Goal: Task Accomplishment & Management: Manage account settings

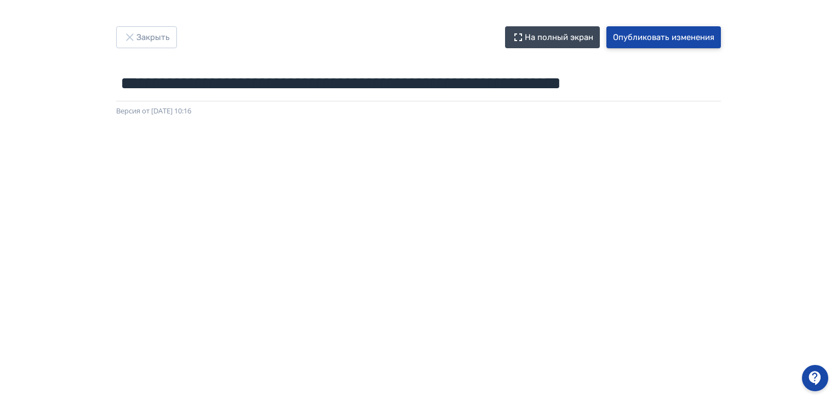
click at [665, 37] on button "Опубликовать изменения" at bounding box center [663, 37] width 114 height 22
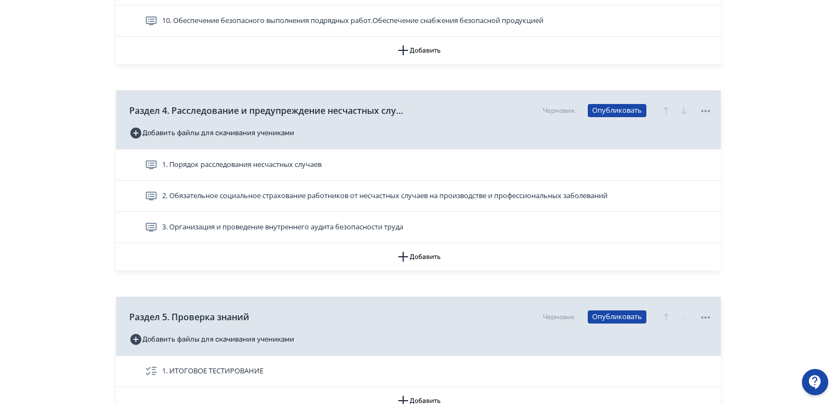
scroll to position [1087, 0]
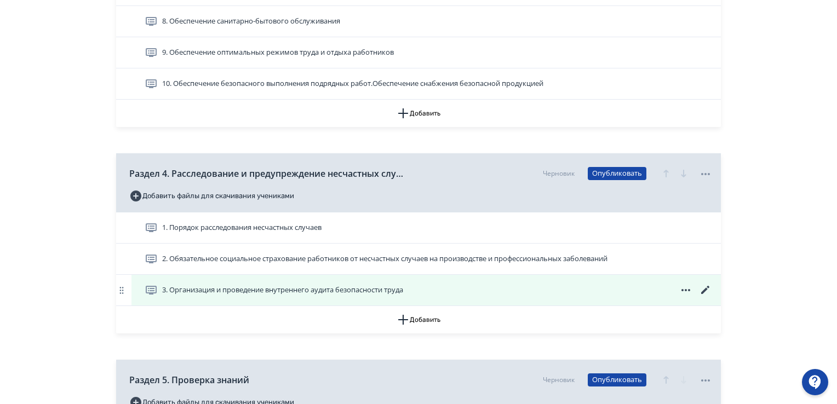
click at [343, 289] on span "3. Организация и проведение внутреннего аудита безопасности труда" at bounding box center [282, 290] width 241 height 11
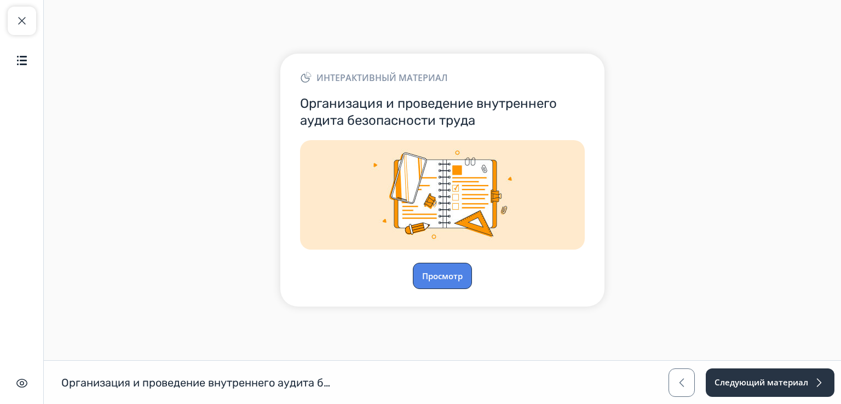
click at [439, 275] on button "Просмотр" at bounding box center [442, 276] width 59 height 26
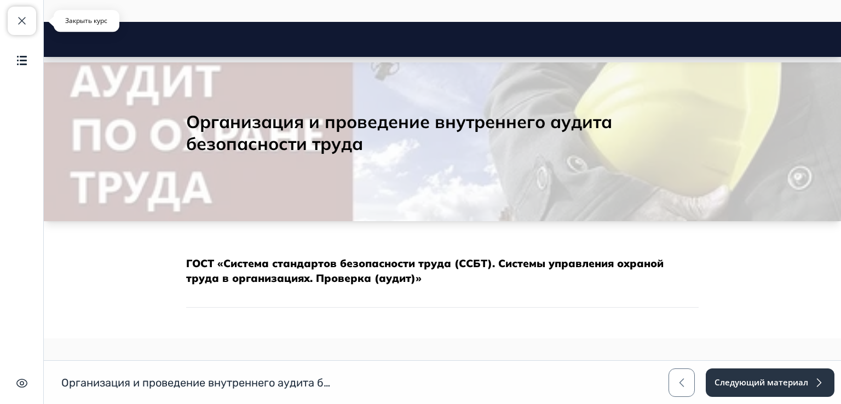
click at [22, 26] on span "button" at bounding box center [21, 20] width 13 height 13
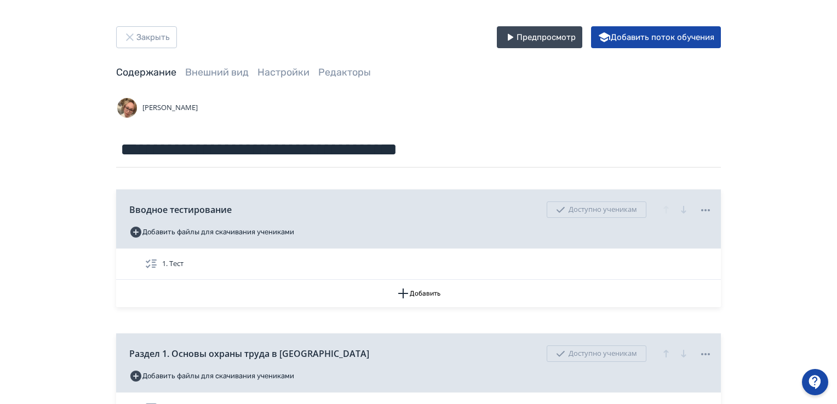
scroll to position [219, 0]
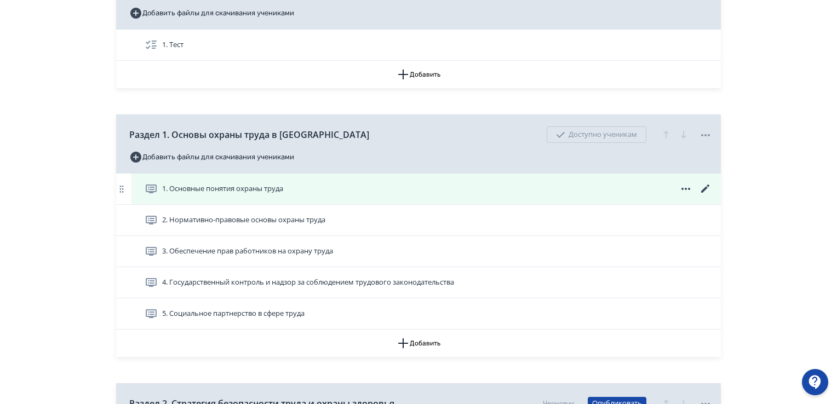
click at [249, 189] on span "1. Основные понятия охраны труда" at bounding box center [222, 188] width 121 height 11
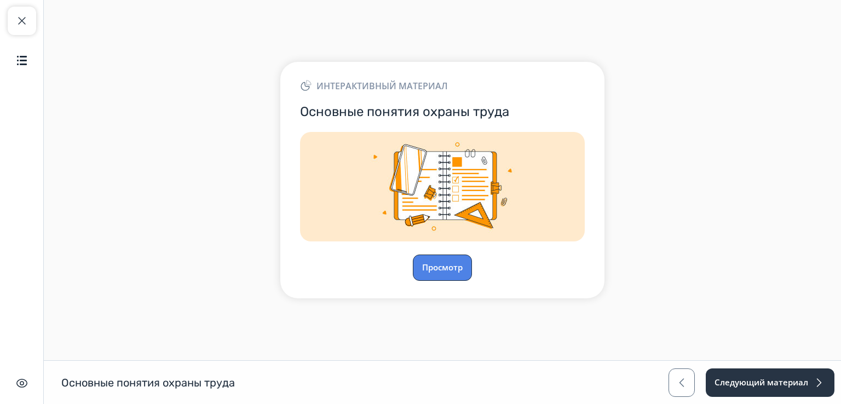
click at [444, 274] on button "Просмотр" at bounding box center [442, 268] width 59 height 26
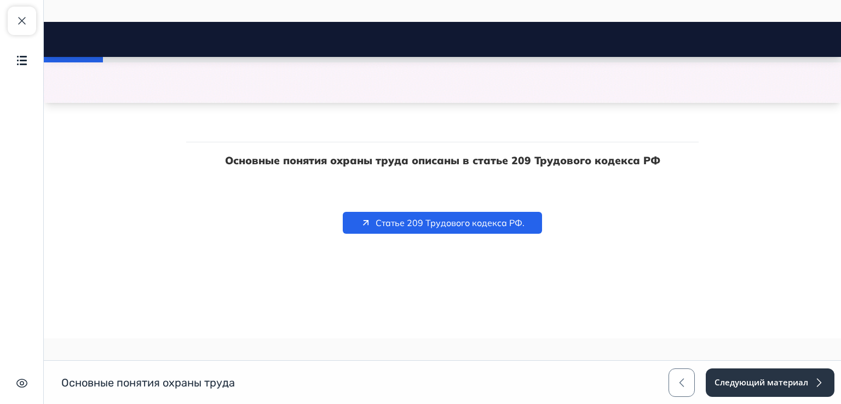
scroll to position [164, 0]
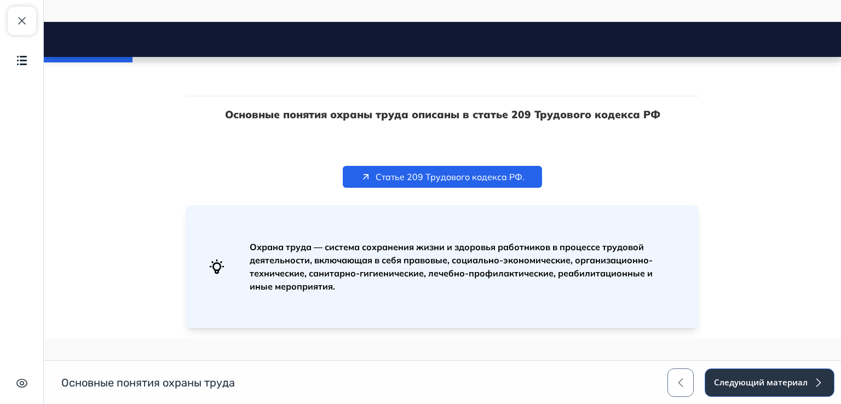
click at [777, 379] on button "Следующий материал" at bounding box center [770, 382] width 130 height 28
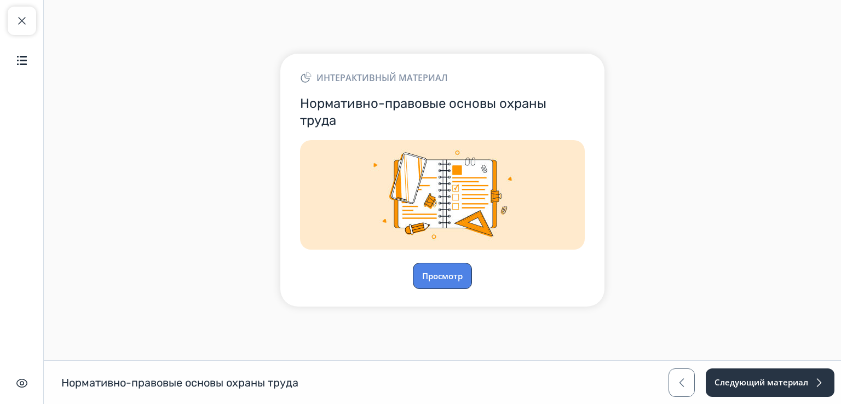
click at [430, 268] on button "Просмотр" at bounding box center [442, 276] width 59 height 26
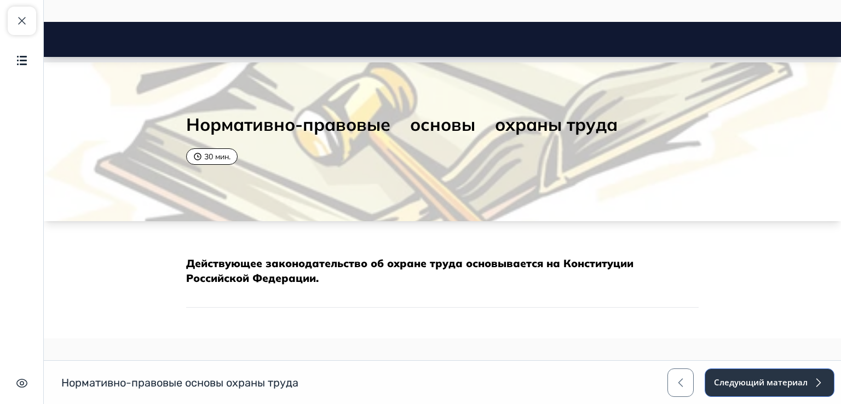
click at [759, 377] on button "Следующий материал" at bounding box center [770, 382] width 130 height 28
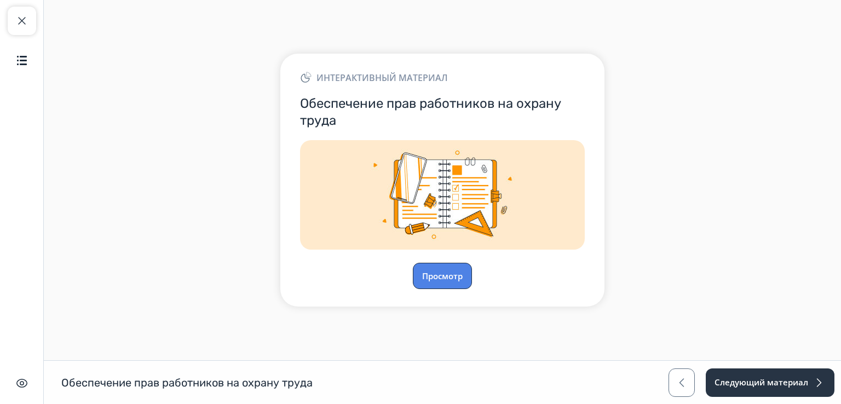
click at [458, 274] on button "Просмотр" at bounding box center [442, 276] width 59 height 26
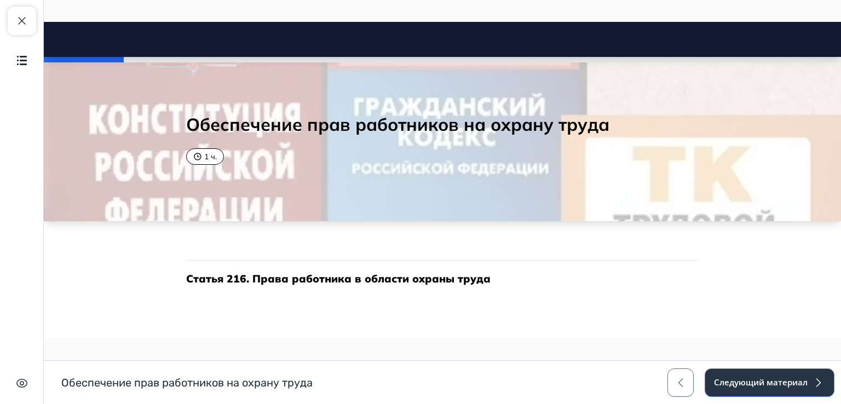
click at [764, 383] on button "Следующий материал" at bounding box center [770, 382] width 130 height 28
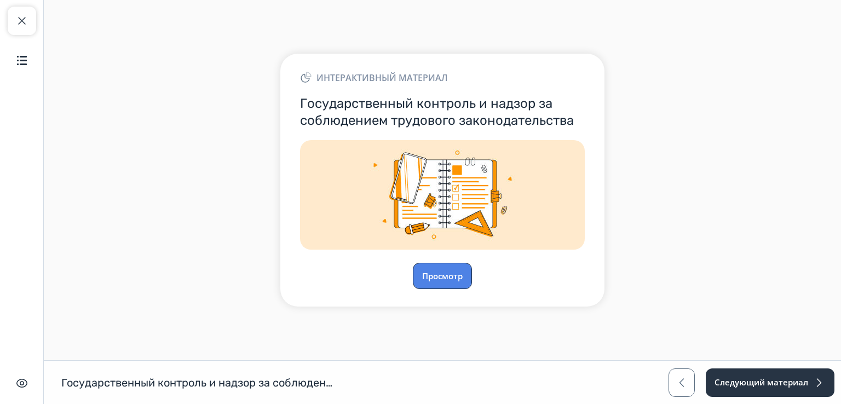
click at [434, 269] on button "Просмотр" at bounding box center [442, 276] width 59 height 26
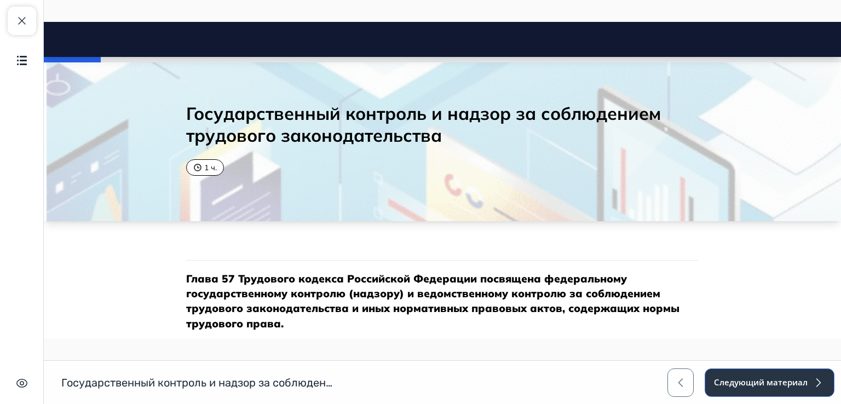
click at [771, 379] on button "Следующий материал" at bounding box center [770, 382] width 130 height 28
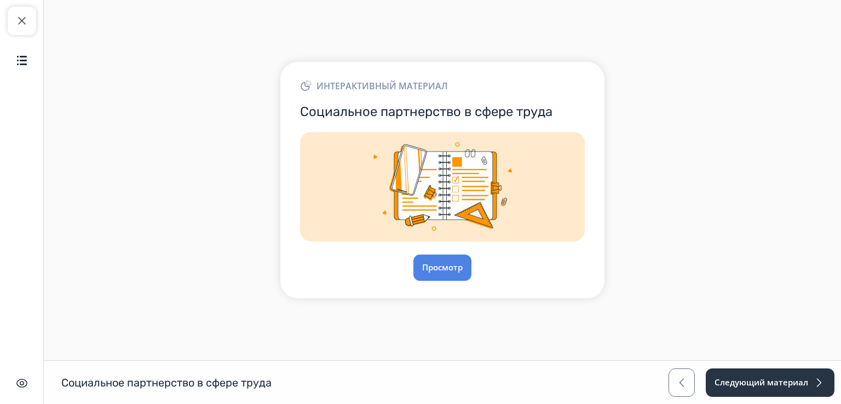
drag, startPoint x: 412, startPoint y: 274, endPoint x: 437, endPoint y: 272, distance: 25.8
click at [420, 274] on div "Просмотр" at bounding box center [442, 268] width 285 height 26
click at [437, 272] on button "Просмотр" at bounding box center [442, 268] width 59 height 26
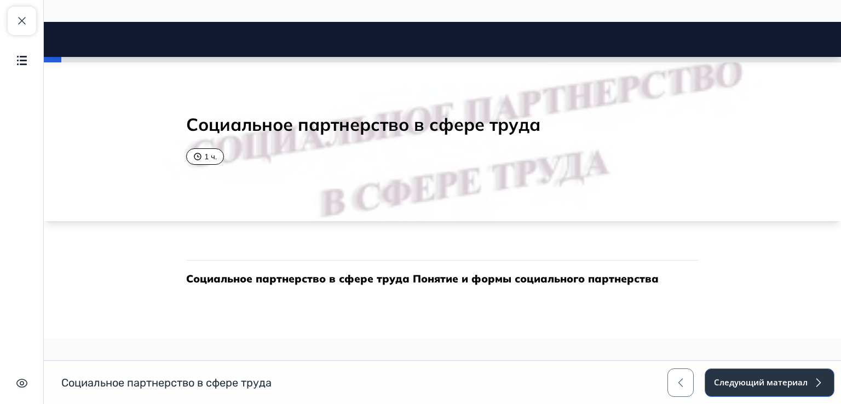
click at [759, 379] on button "Следующий материал" at bounding box center [770, 382] width 130 height 28
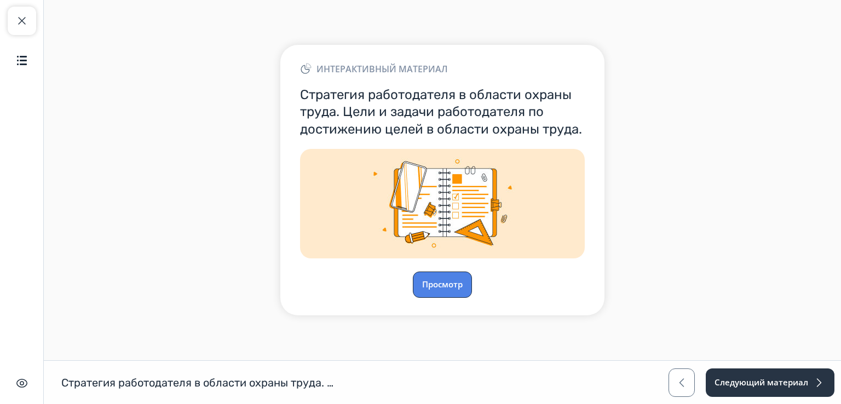
click at [442, 285] on button "Просмотр" at bounding box center [442, 285] width 59 height 26
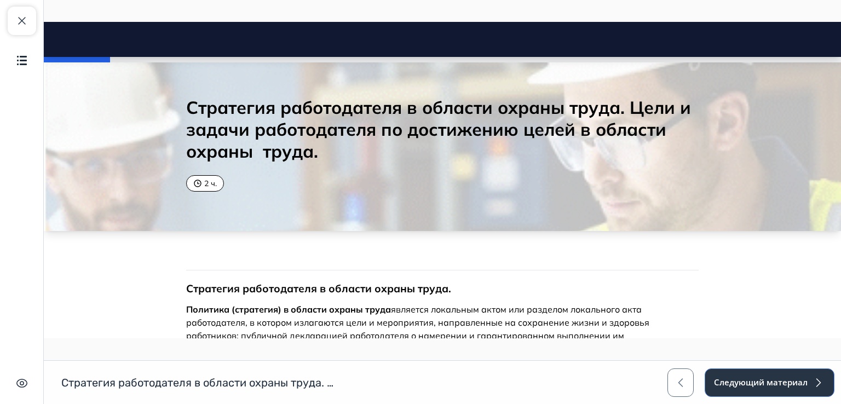
click at [791, 384] on button "Следующий материал" at bounding box center [770, 382] width 130 height 28
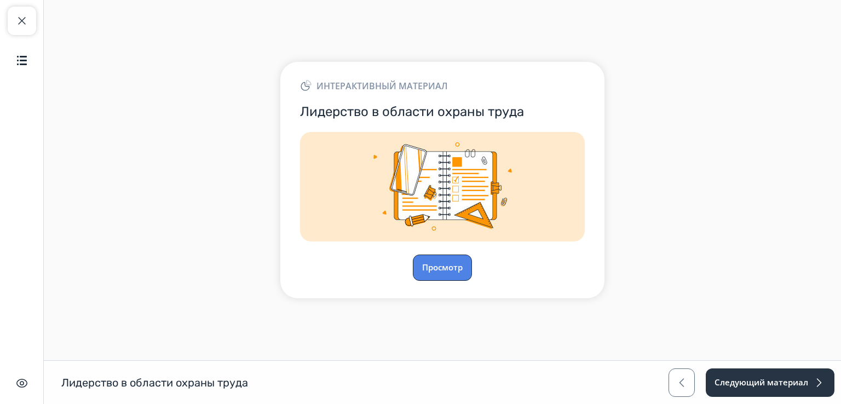
click at [441, 271] on button "Просмотр" at bounding box center [442, 268] width 59 height 26
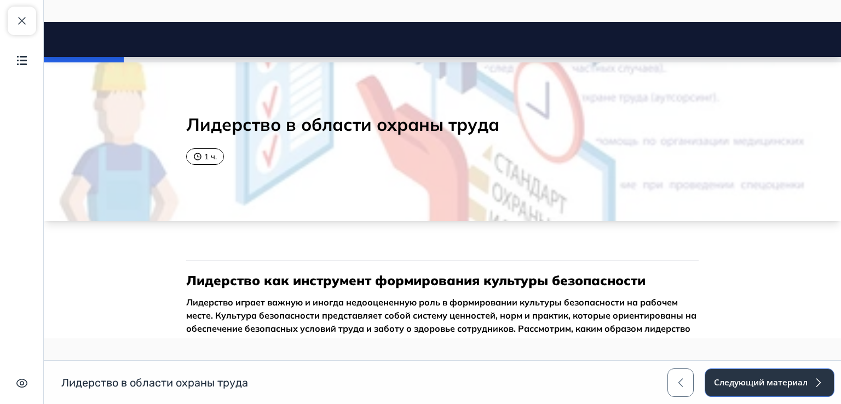
click at [798, 380] on button "Следующий материал" at bounding box center [770, 382] width 130 height 28
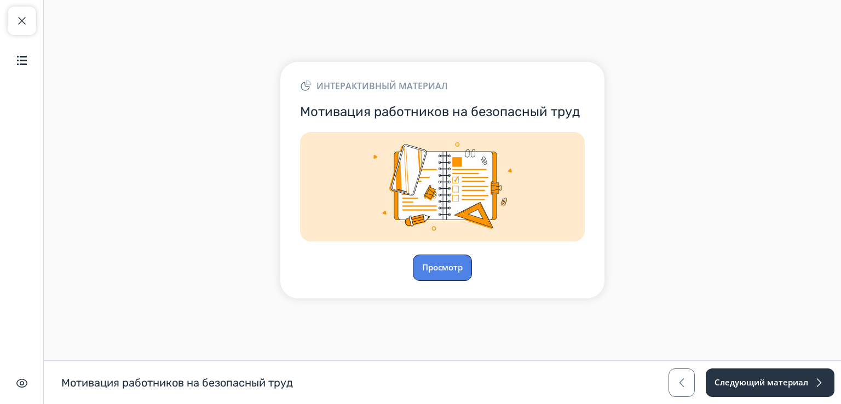
click at [436, 263] on button "Просмотр" at bounding box center [442, 268] width 59 height 26
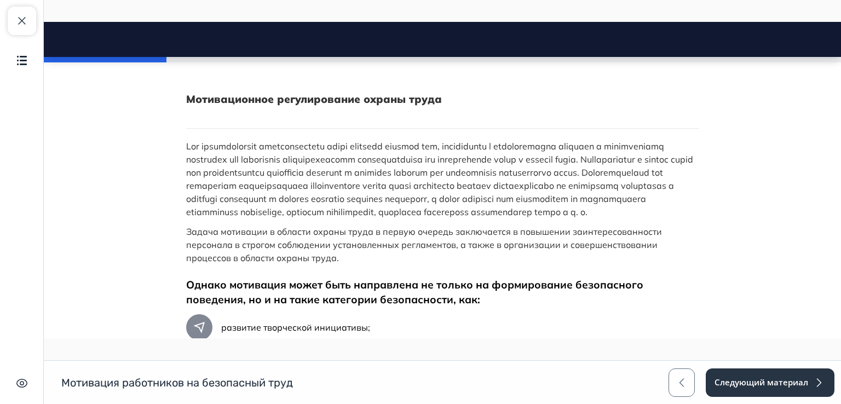
scroll to position [328, 0]
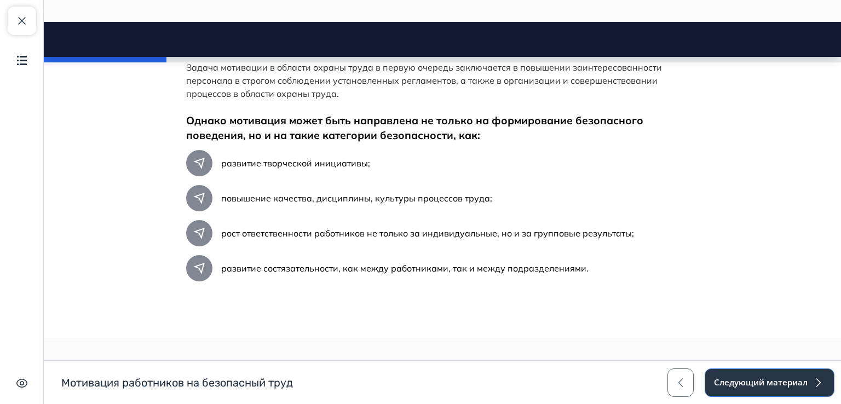
click at [781, 390] on button "Следующий материал" at bounding box center [770, 382] width 130 height 28
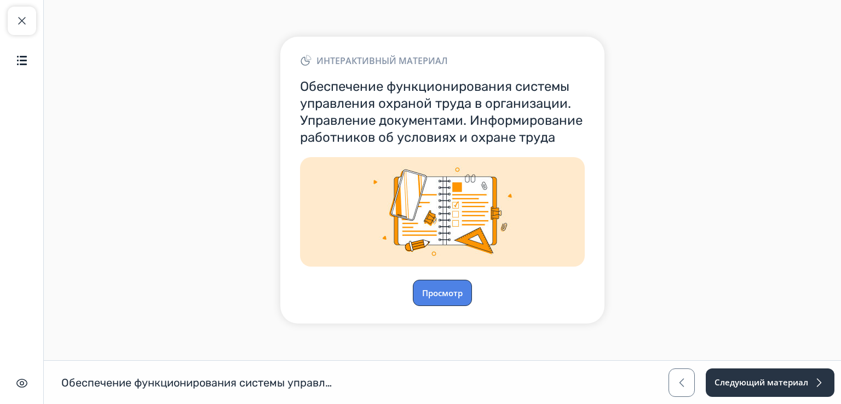
click at [447, 292] on button "Просмотр" at bounding box center [442, 293] width 59 height 26
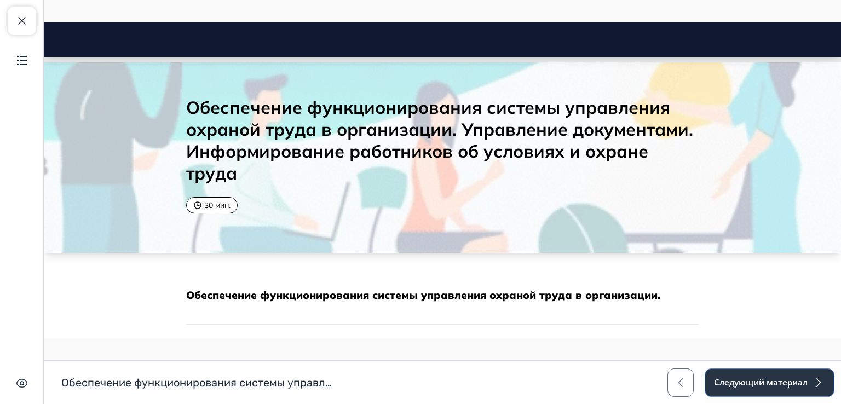
click at [772, 382] on button "Следующий материал" at bounding box center [770, 382] width 130 height 28
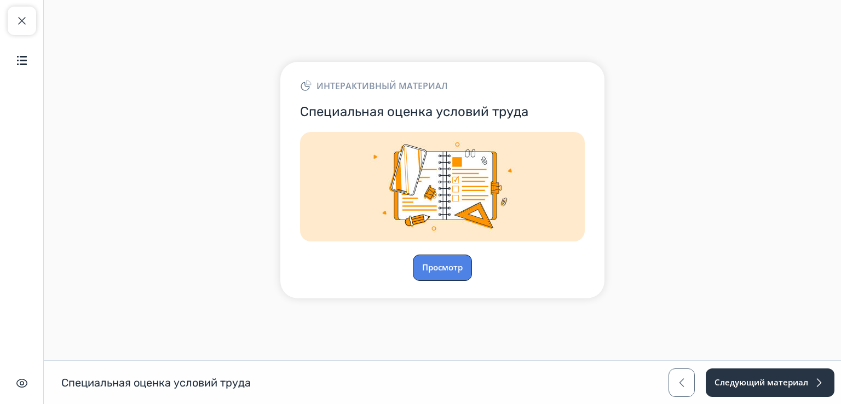
click at [432, 264] on button "Просмотр" at bounding box center [442, 268] width 59 height 26
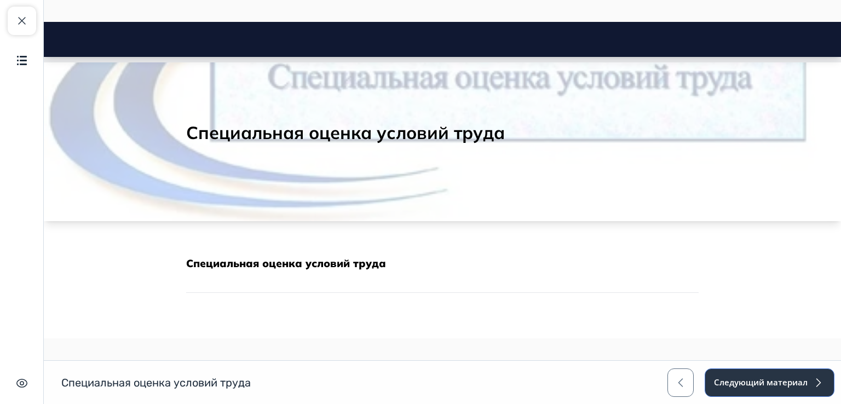
click at [743, 379] on button "Следующий материал" at bounding box center [770, 382] width 130 height 28
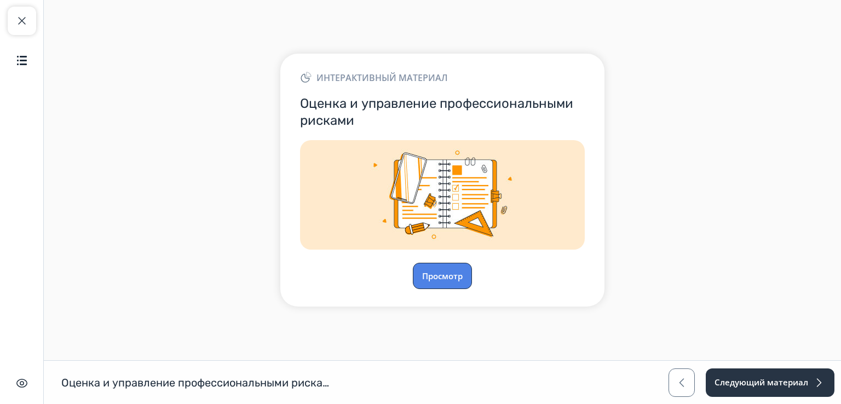
click at [448, 274] on button "Просмотр" at bounding box center [442, 276] width 59 height 26
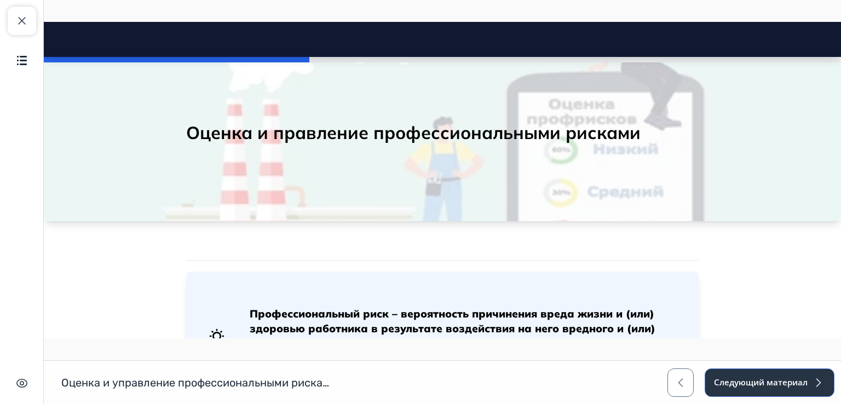
click at [771, 378] on button "Следующий материал" at bounding box center [770, 382] width 130 height 28
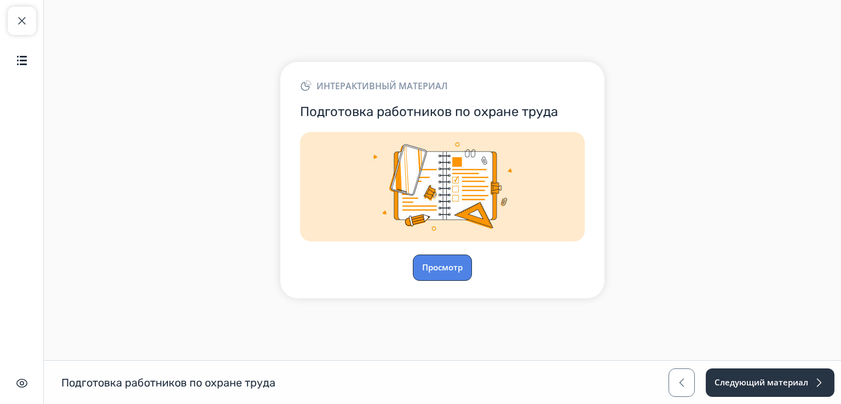
click at [434, 272] on button "Просмотр" at bounding box center [442, 268] width 59 height 26
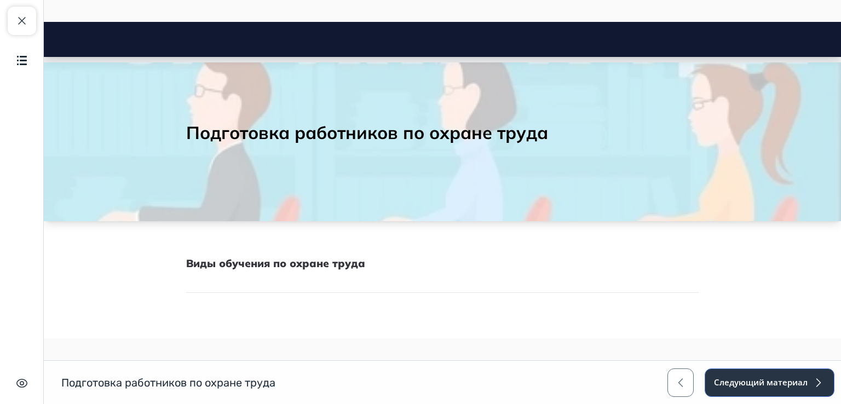
drag, startPoint x: 791, startPoint y: 376, endPoint x: 771, endPoint y: 365, distance: 23.3
click at [789, 374] on button "Следующий материал" at bounding box center [770, 382] width 130 height 28
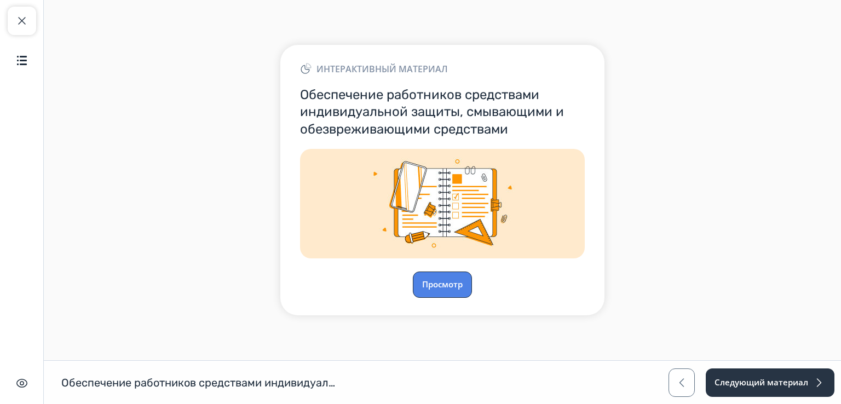
click at [459, 279] on button "Просмотр" at bounding box center [442, 285] width 59 height 26
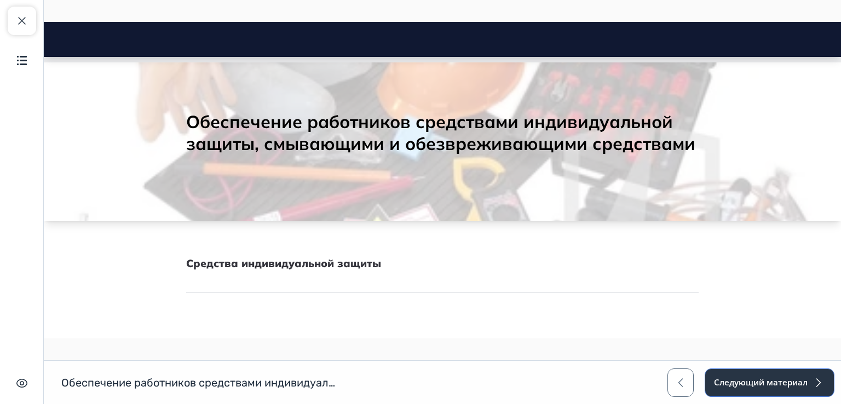
click at [777, 383] on button "Следующий материал" at bounding box center [770, 382] width 130 height 28
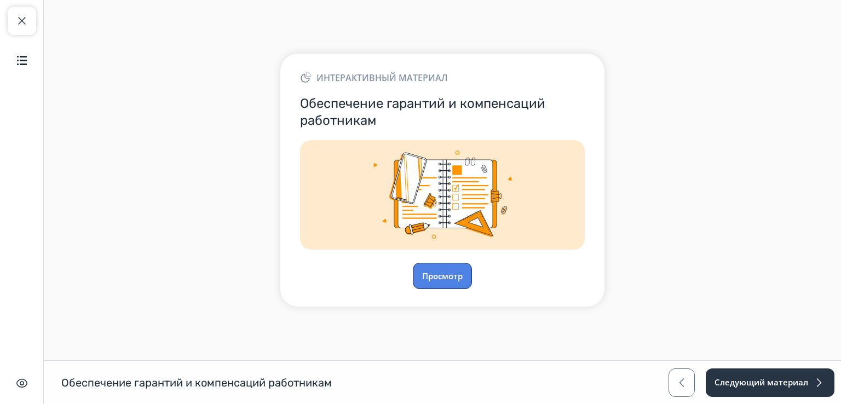
click at [435, 270] on button "Просмотр" at bounding box center [442, 276] width 59 height 26
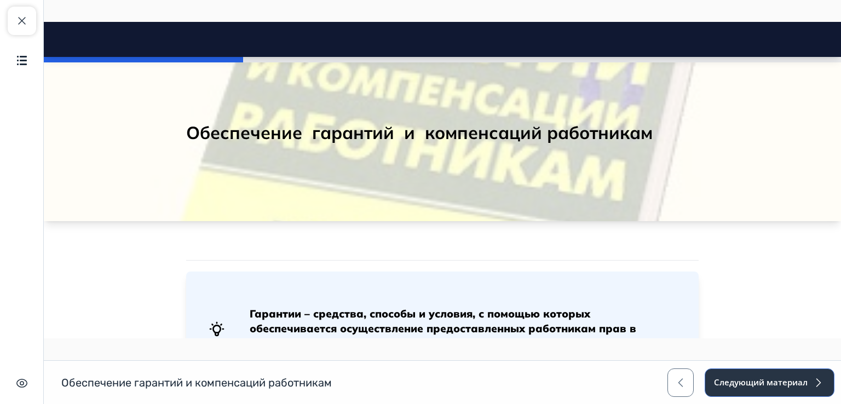
click at [757, 372] on button "Следующий материал" at bounding box center [770, 382] width 130 height 28
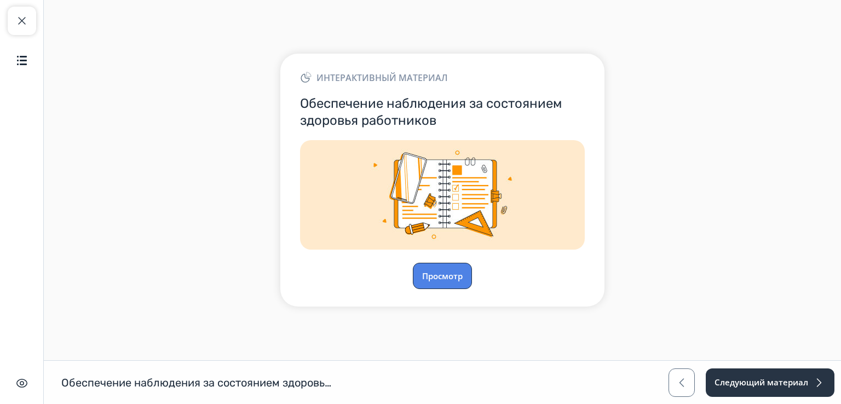
click at [435, 267] on button "Просмотр" at bounding box center [442, 276] width 59 height 26
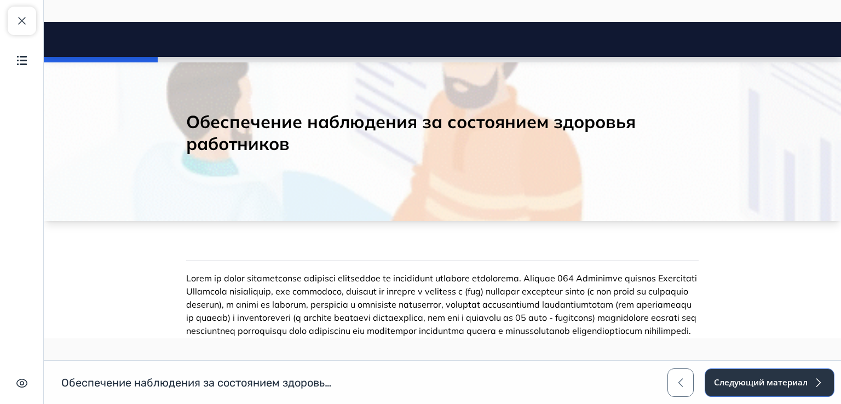
click at [790, 381] on button "Следующий материал" at bounding box center [770, 382] width 130 height 28
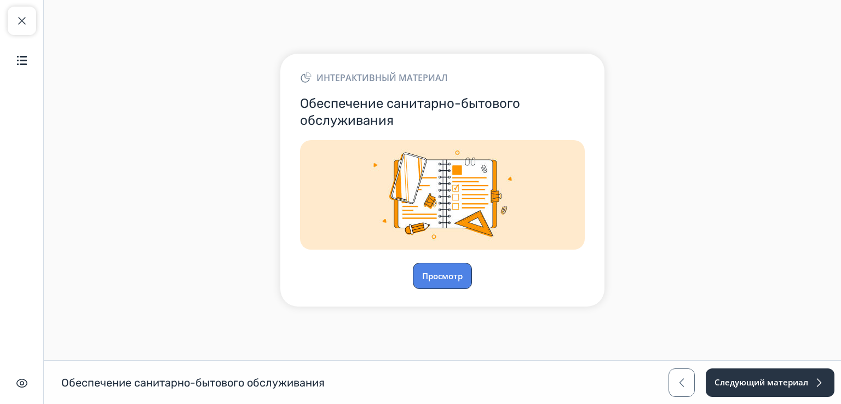
click at [437, 274] on button "Просмотр" at bounding box center [442, 276] width 59 height 26
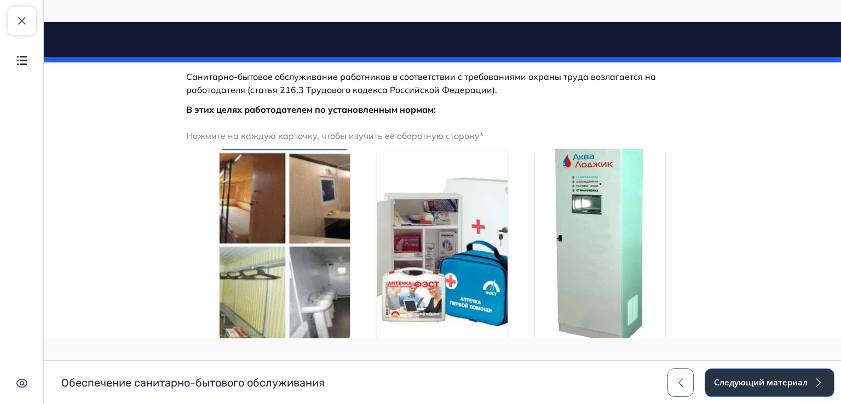
click at [764, 384] on button "Следующий материал" at bounding box center [770, 382] width 130 height 28
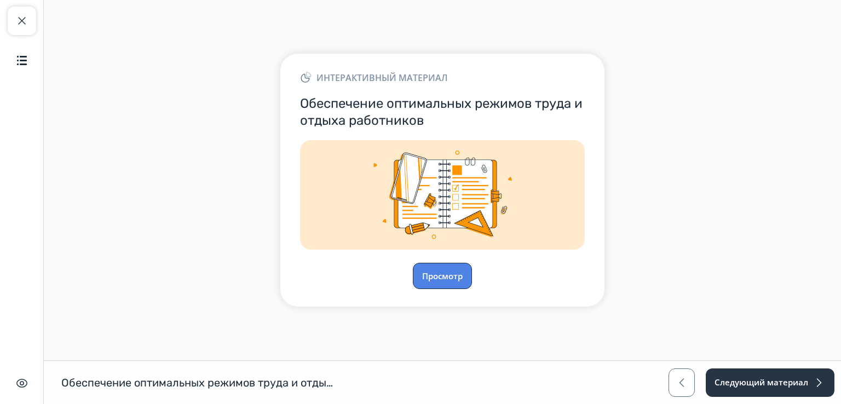
click at [436, 272] on button "Просмотр" at bounding box center [442, 276] width 59 height 26
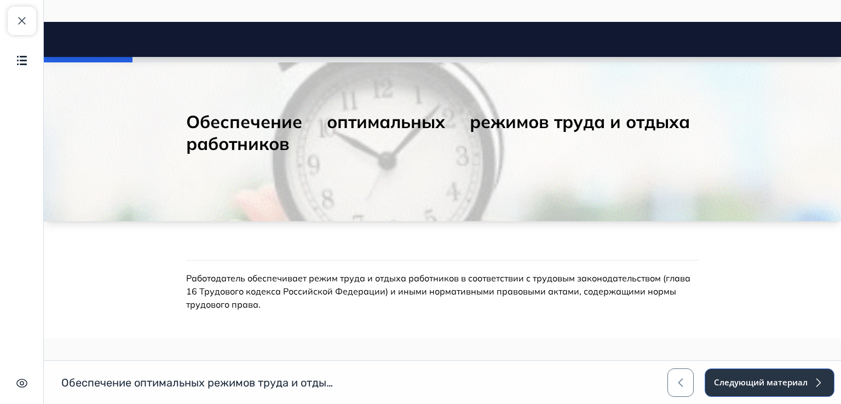
click at [771, 386] on button "Следующий материал" at bounding box center [770, 382] width 130 height 28
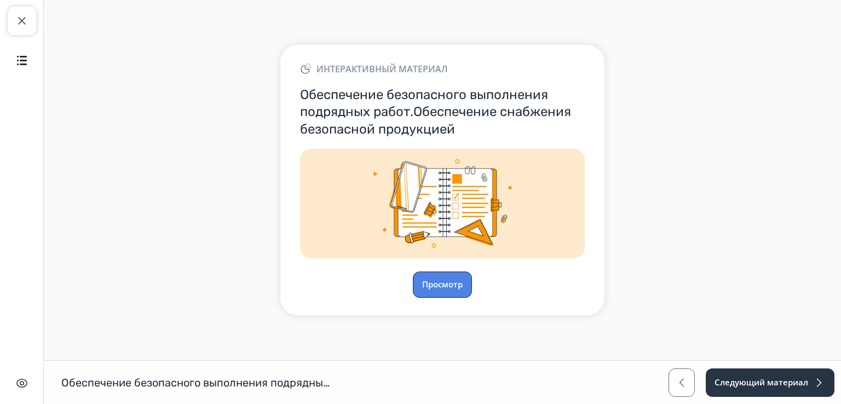
click at [436, 282] on button "Просмотр" at bounding box center [442, 285] width 59 height 26
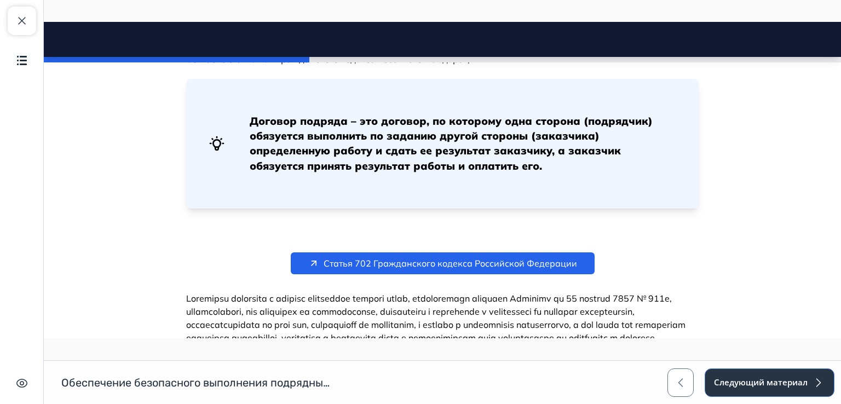
click at [755, 376] on button "Следующий материал" at bounding box center [770, 382] width 130 height 28
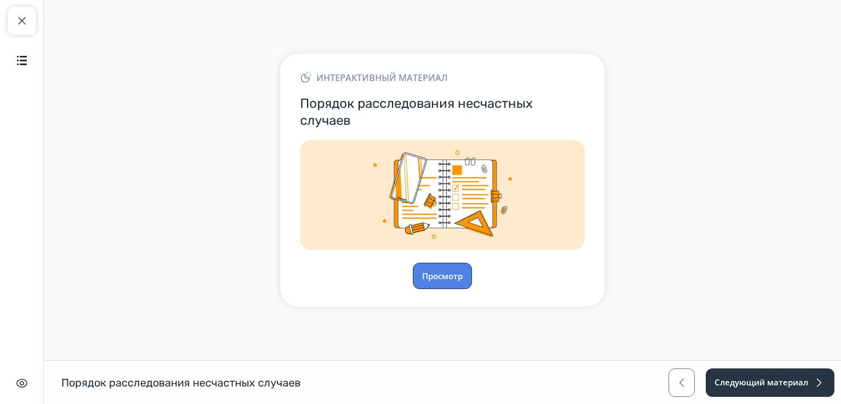
click at [457, 267] on button "Просмотр" at bounding box center [442, 276] width 59 height 26
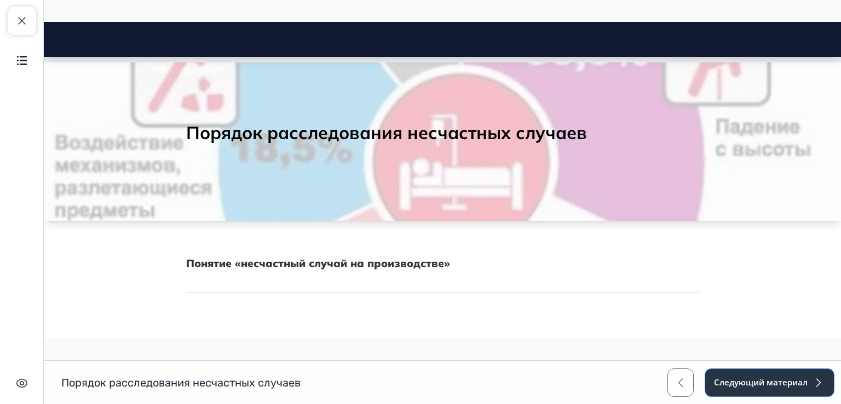
click at [797, 380] on button "Следующий материал" at bounding box center [770, 382] width 130 height 28
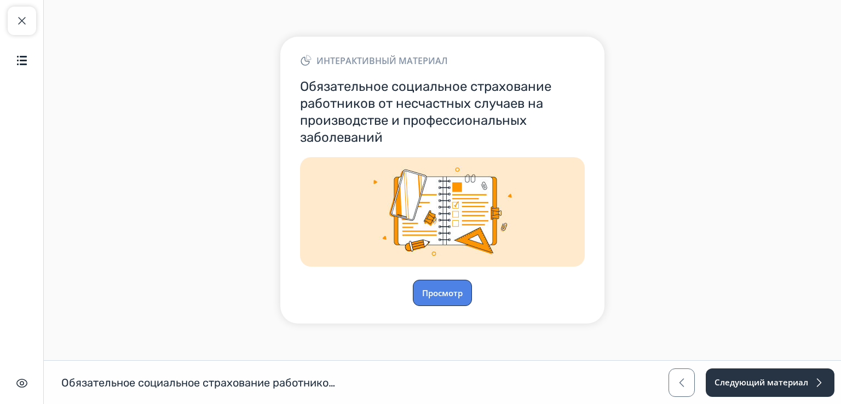
click at [440, 295] on button "Просмотр" at bounding box center [442, 293] width 59 height 26
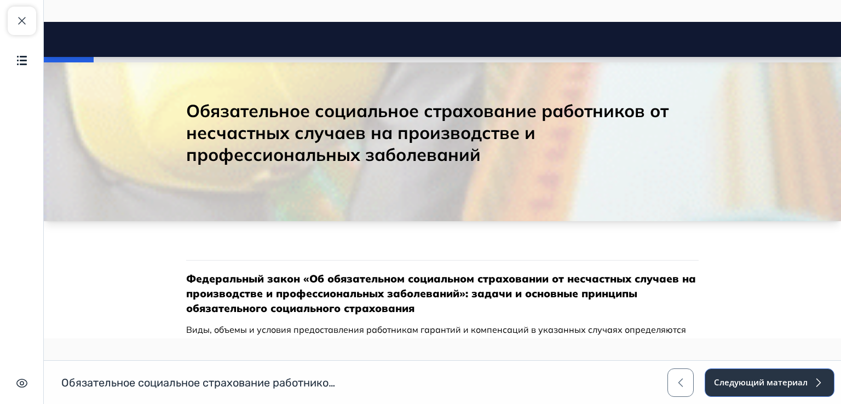
click at [746, 374] on button "Следующий материал" at bounding box center [770, 382] width 130 height 28
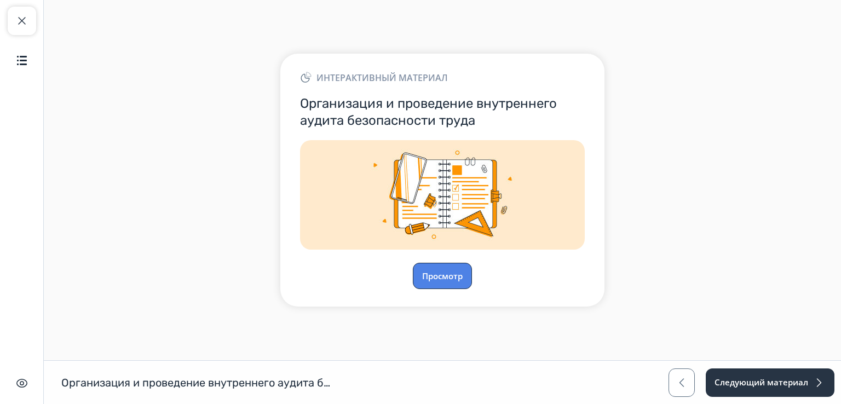
click at [456, 276] on button "Просмотр" at bounding box center [442, 276] width 59 height 26
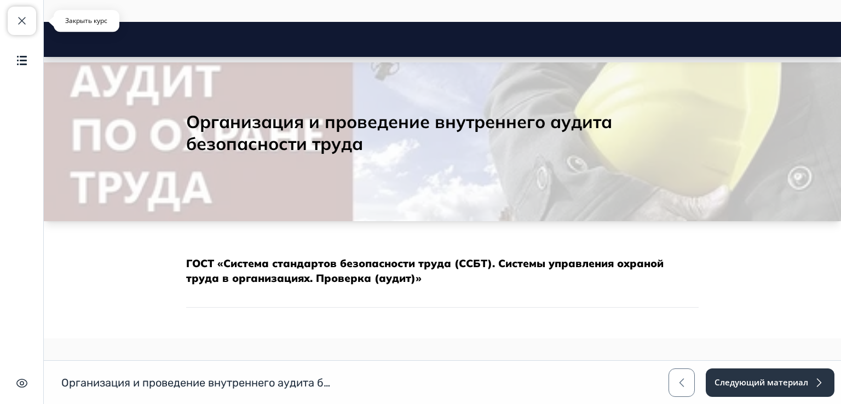
click at [18, 25] on span "button" at bounding box center [21, 20] width 13 height 13
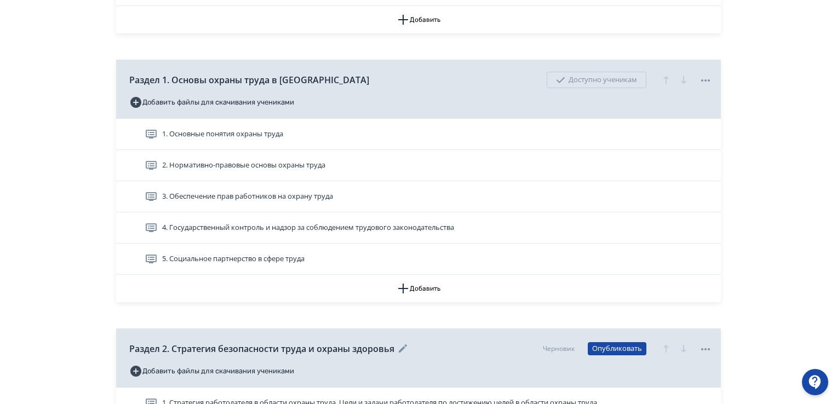
scroll to position [328, 0]
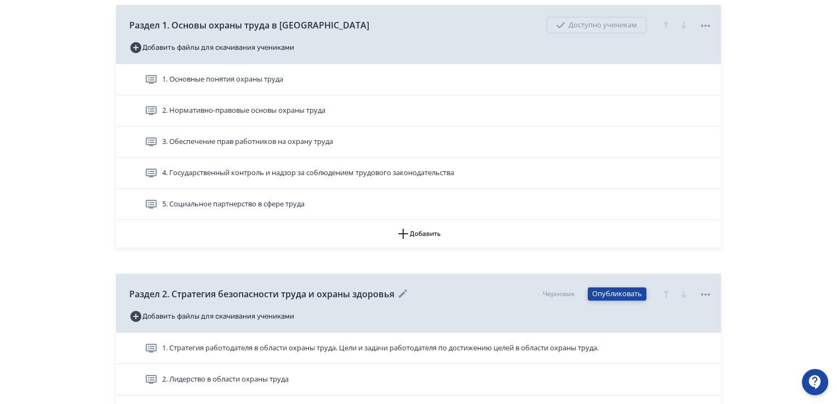
click at [607, 293] on button "Опубликовать" at bounding box center [616, 293] width 59 height 13
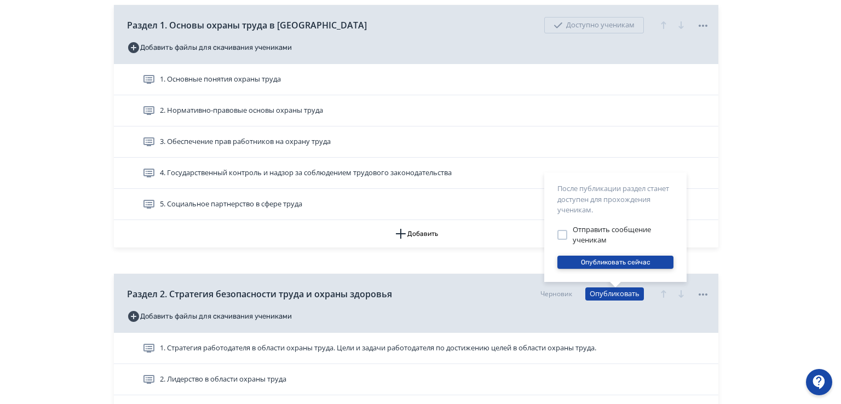
click at [622, 263] on button "Опубликовать сейчас" at bounding box center [615, 262] width 116 height 13
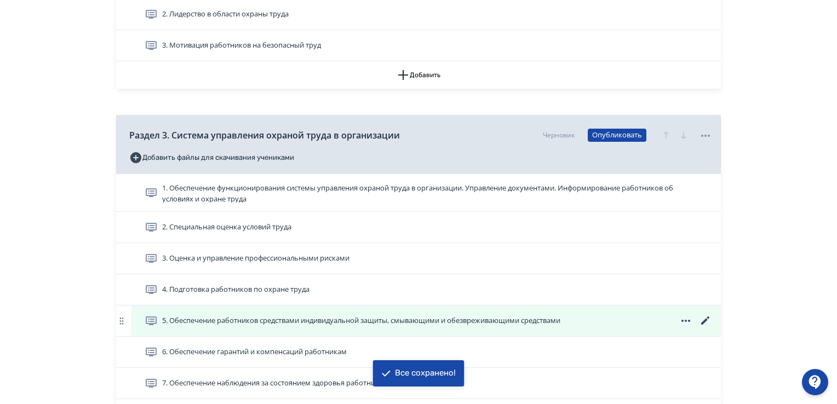
scroll to position [821, 0]
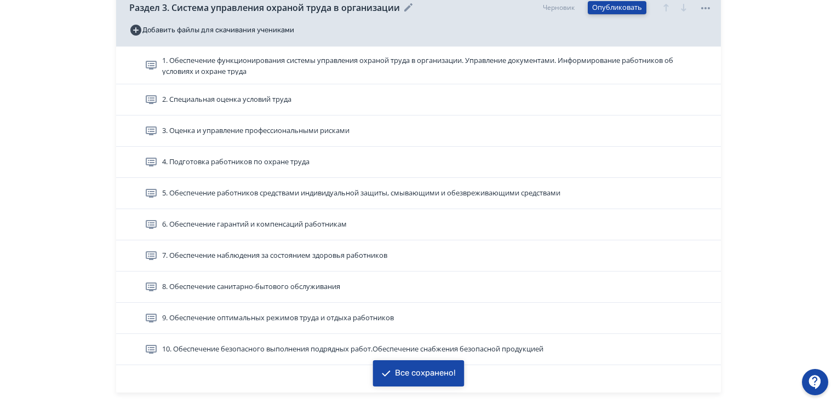
click at [597, 3] on button "Опубликовать" at bounding box center [616, 7] width 59 height 13
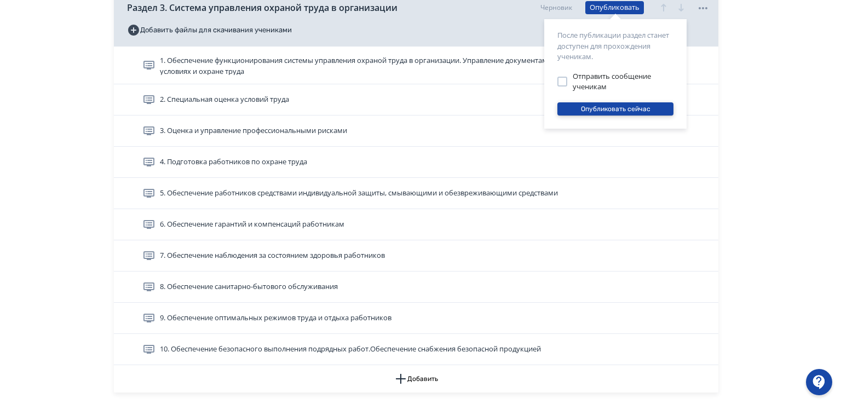
click at [637, 107] on button "Опубликовать сейчас" at bounding box center [615, 108] width 116 height 13
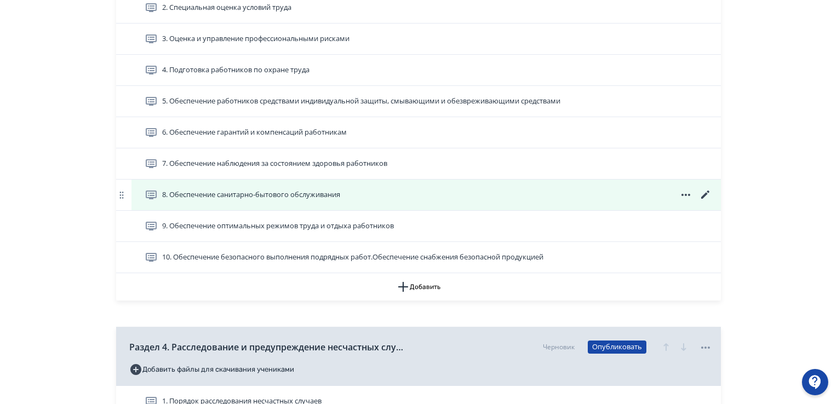
scroll to position [1040, 0]
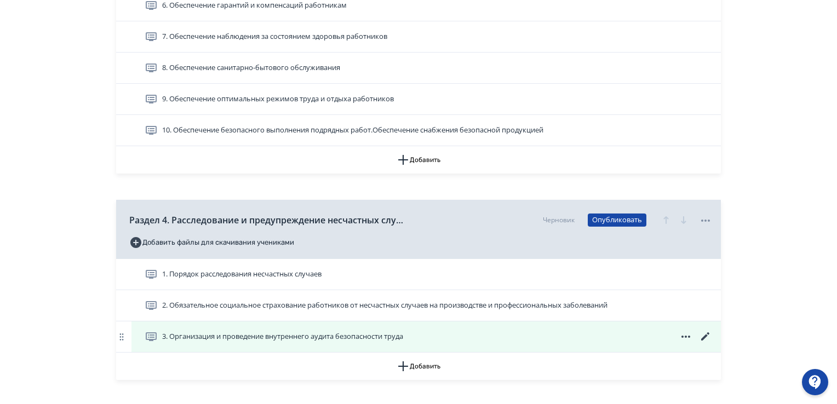
click at [707, 331] on icon at bounding box center [705, 336] width 13 height 13
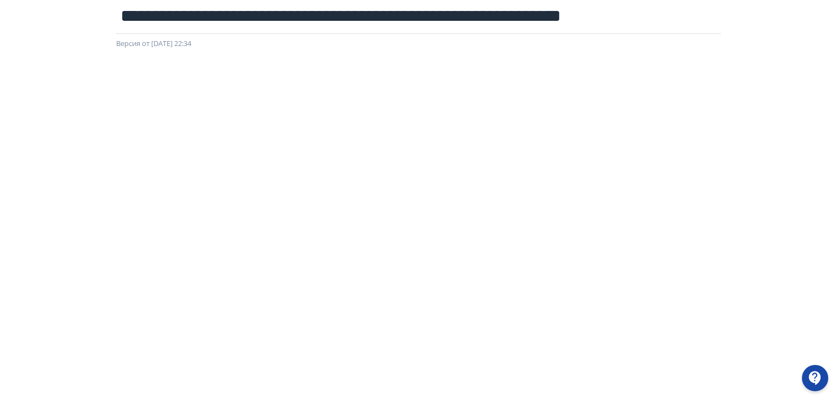
scroll to position [67, 0]
click at [61, 28] on div "**********" at bounding box center [418, 132] width 837 height 347
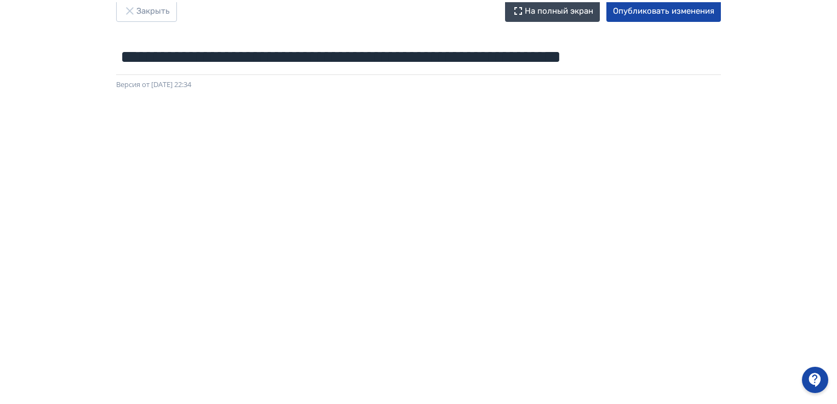
scroll to position [0, 0]
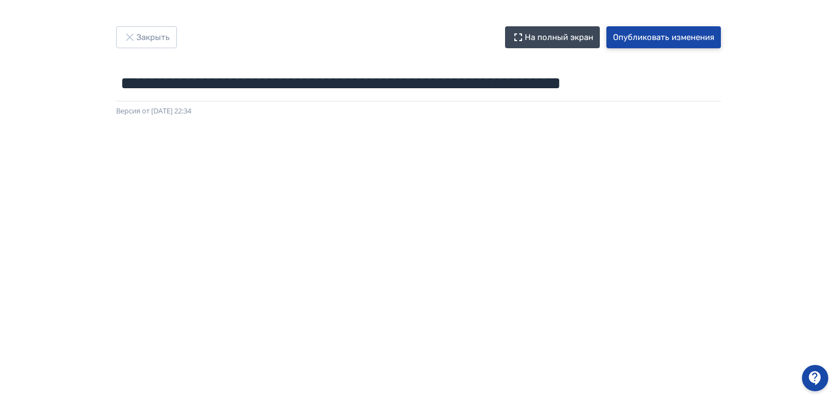
click at [684, 42] on button "Опубликовать изменения" at bounding box center [663, 37] width 114 height 22
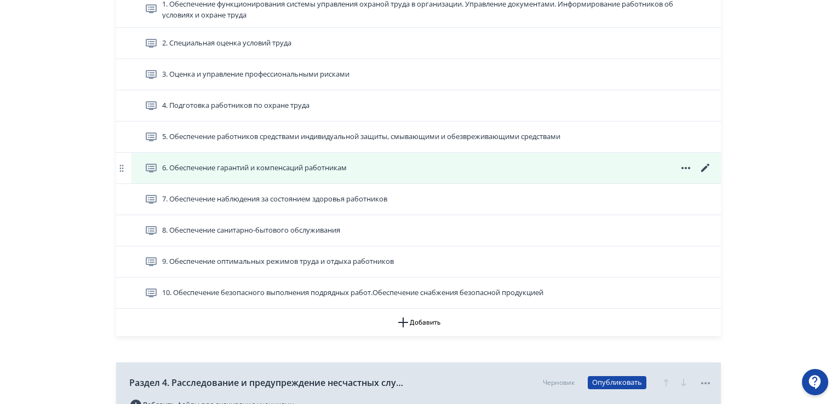
scroll to position [1040, 0]
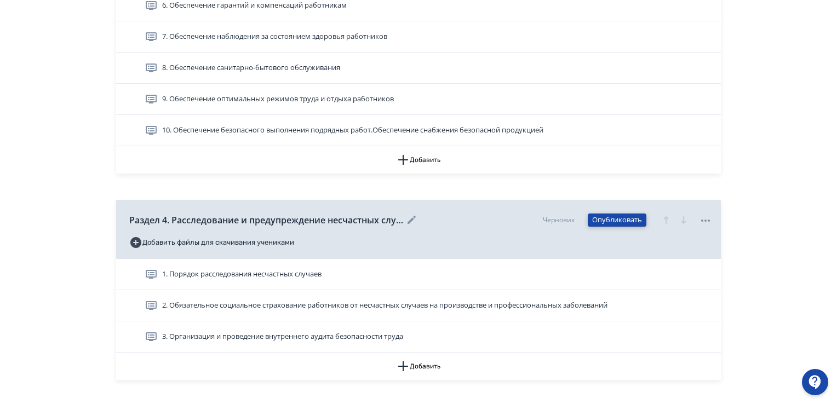
click at [629, 217] on button "Опубликовать" at bounding box center [616, 220] width 59 height 13
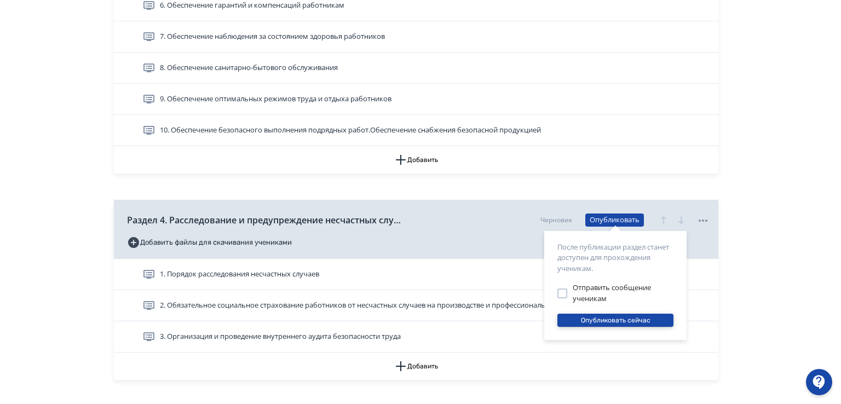
click at [613, 318] on button "Опубликовать сейчас" at bounding box center [615, 320] width 116 height 13
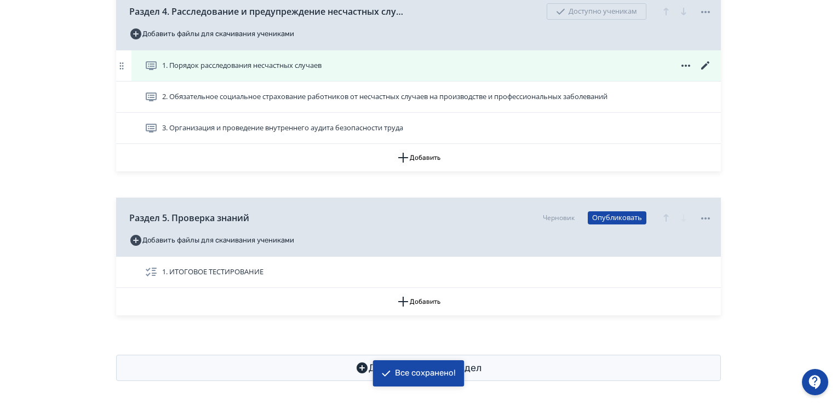
scroll to position [1251, 0]
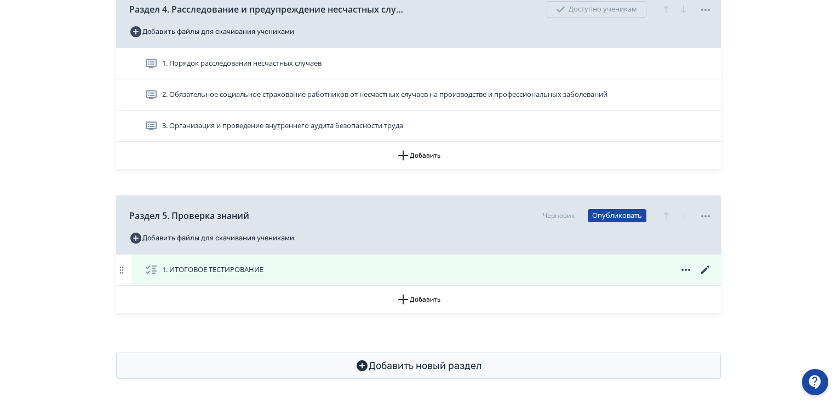
click at [247, 269] on span "1. ИТОГОВОЕ ТЕСТИРОВАНИЕ" at bounding box center [212, 269] width 101 height 11
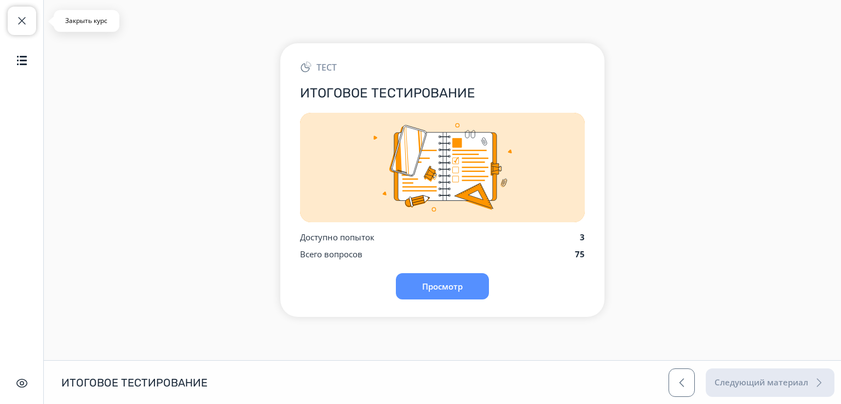
click at [20, 27] on span "button" at bounding box center [21, 20] width 13 height 13
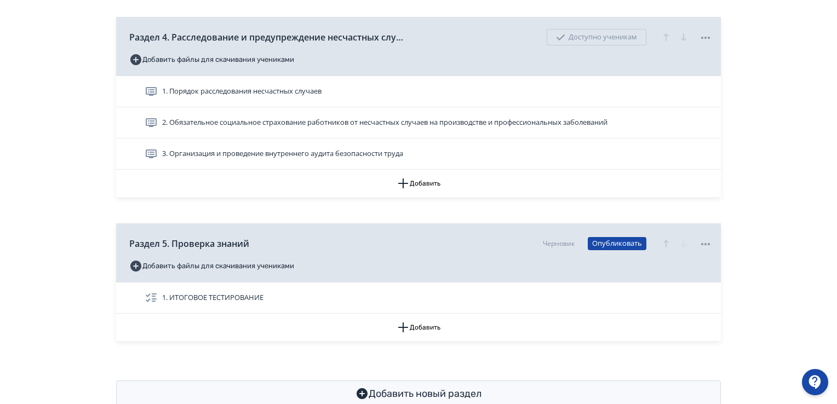
scroll to position [1251, 0]
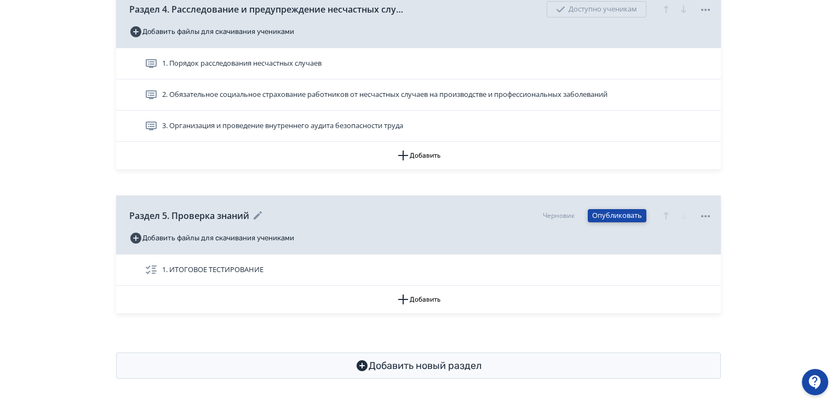
click at [609, 220] on button "Опубликовать" at bounding box center [616, 215] width 59 height 13
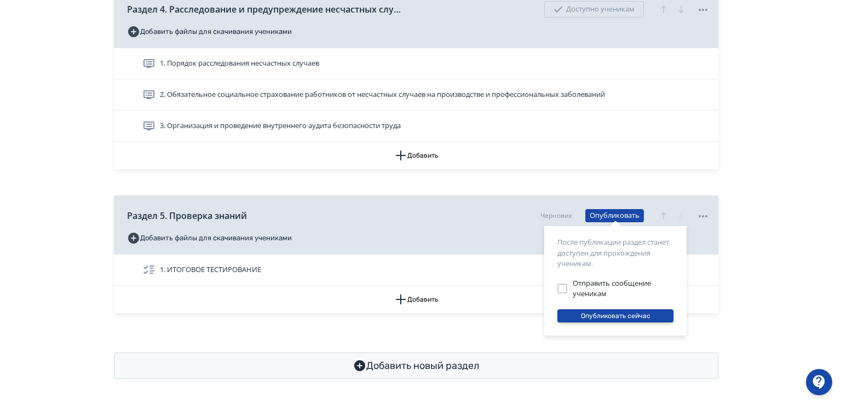
click at [619, 316] on button "Опубликовать сейчас" at bounding box center [615, 315] width 116 height 13
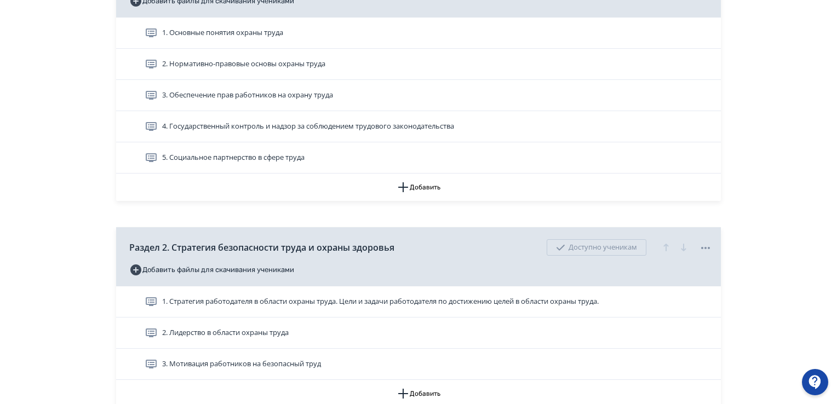
scroll to position [0, 0]
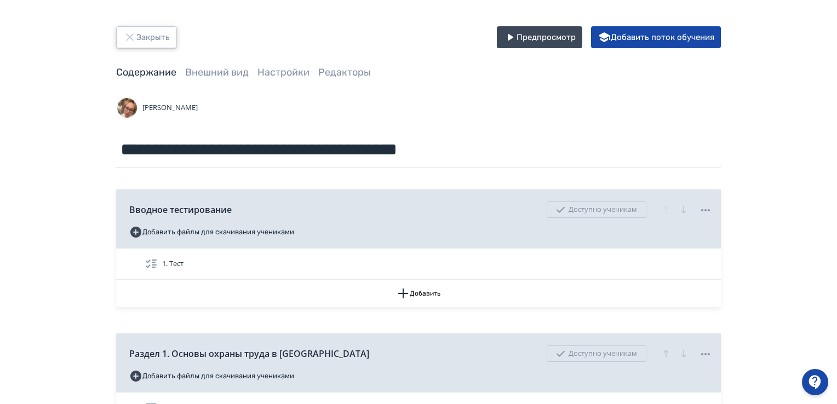
click at [157, 32] on button "Закрыть" at bounding box center [146, 37] width 61 height 22
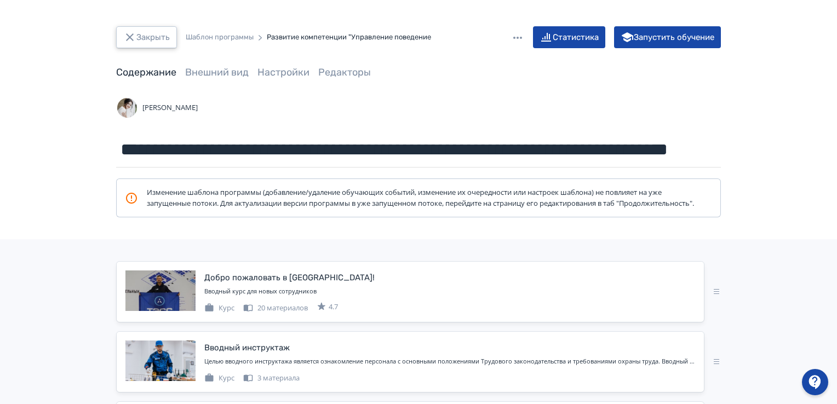
click at [138, 36] on button "Закрыть" at bounding box center [146, 37] width 61 height 22
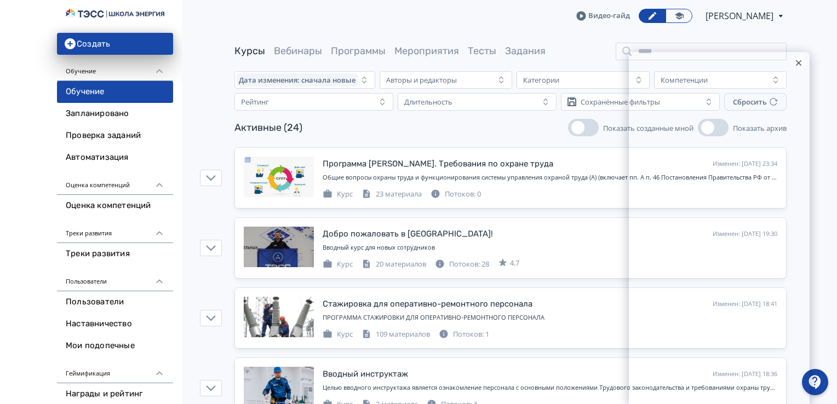
click at [798, 65] on icon at bounding box center [797, 62] width 5 height 5
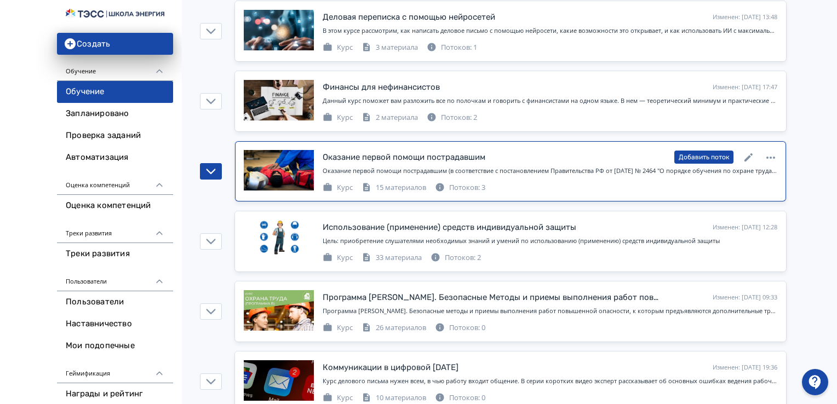
scroll to position [438, 0]
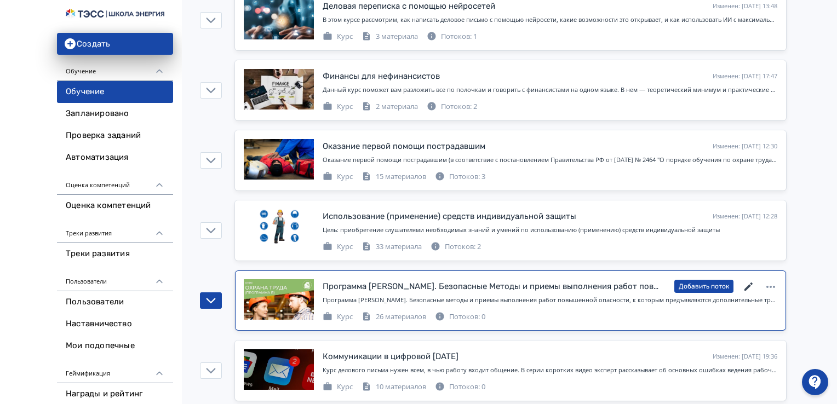
click at [748, 285] on icon at bounding box center [748, 286] width 8 height 8
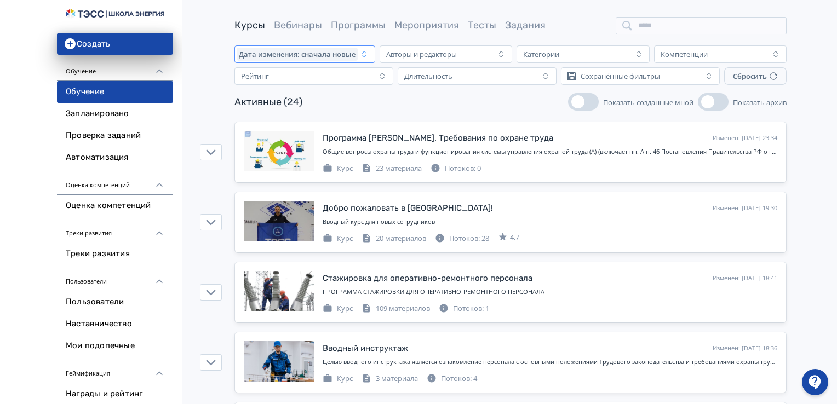
scroll to position [0, 0]
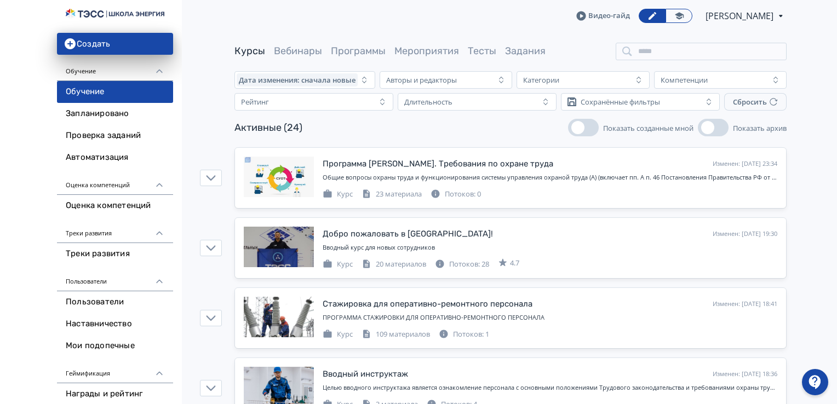
click at [250, 51] on link "Курсы" at bounding box center [249, 51] width 31 height 12
click at [70, 41] on icon "button" at bounding box center [70, 43] width 11 height 11
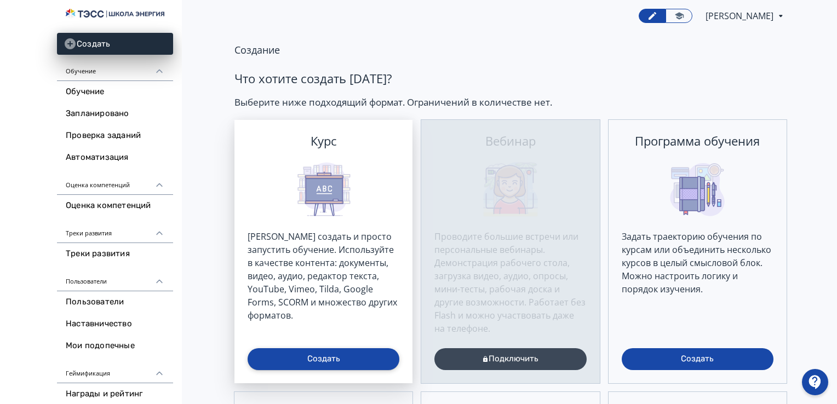
click at [349, 362] on button "Создать" at bounding box center [323, 359] width 152 height 22
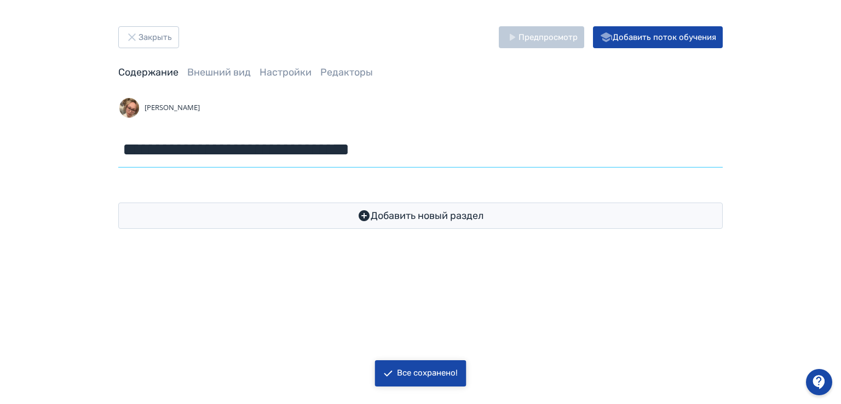
drag, startPoint x: 336, startPoint y: 151, endPoint x: 7, endPoint y: 151, distance: 329.0
click at [7, 151] on div "**********" at bounding box center [420, 127] width 841 height 255
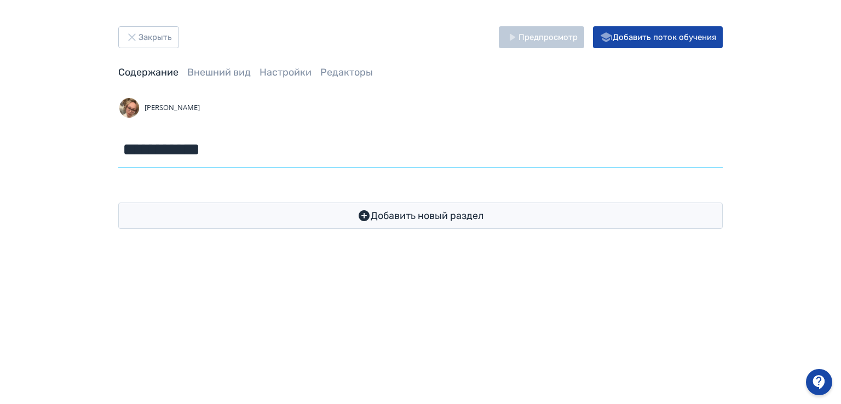
type input "**********"
click at [153, 38] on button "Закрыть" at bounding box center [148, 37] width 61 height 22
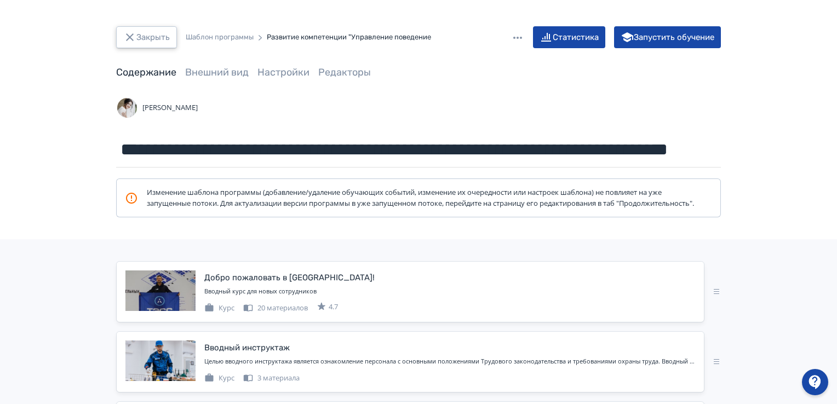
click at [141, 39] on button "Закрыть" at bounding box center [146, 37] width 61 height 22
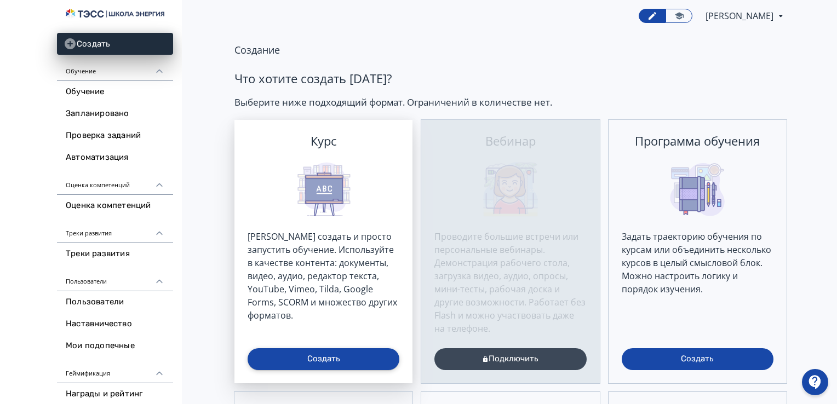
click at [342, 364] on button "Создать" at bounding box center [323, 359] width 152 height 22
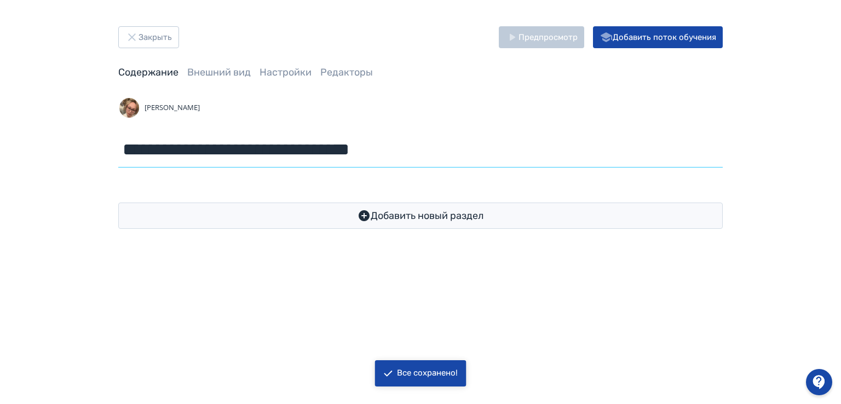
drag, startPoint x: 419, startPoint y: 149, endPoint x: 34, endPoint y: 130, distance: 385.4
click at [34, 130] on div "**********" at bounding box center [420, 127] width 841 height 255
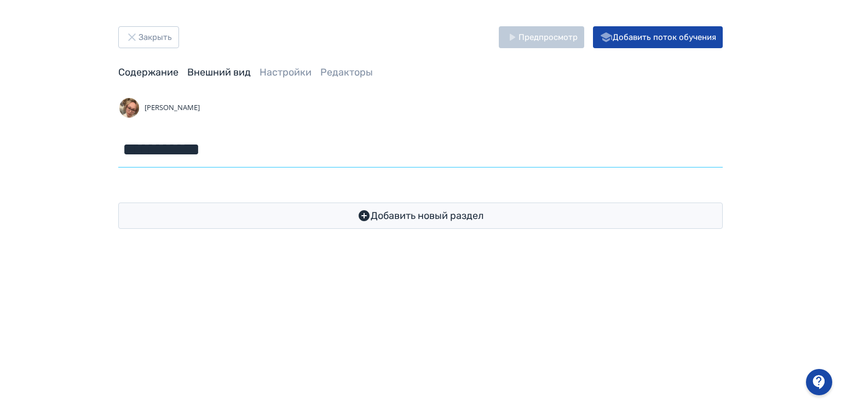
type input "**********"
click at [228, 72] on link "Внешний вид" at bounding box center [219, 72] width 64 height 12
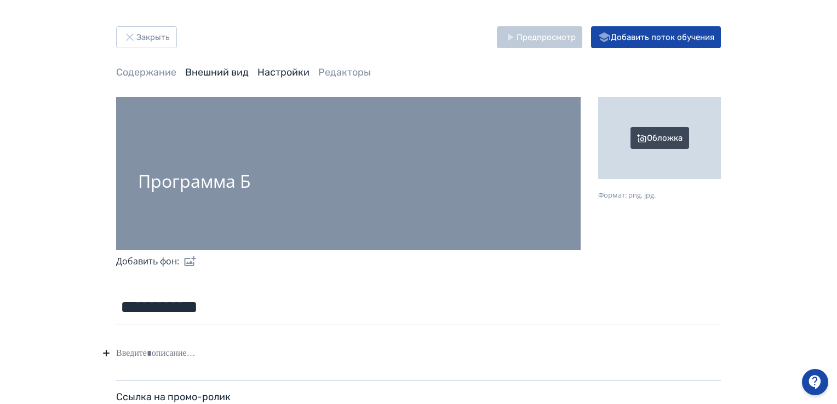
click at [292, 74] on link "Настройки" at bounding box center [283, 72] width 52 height 12
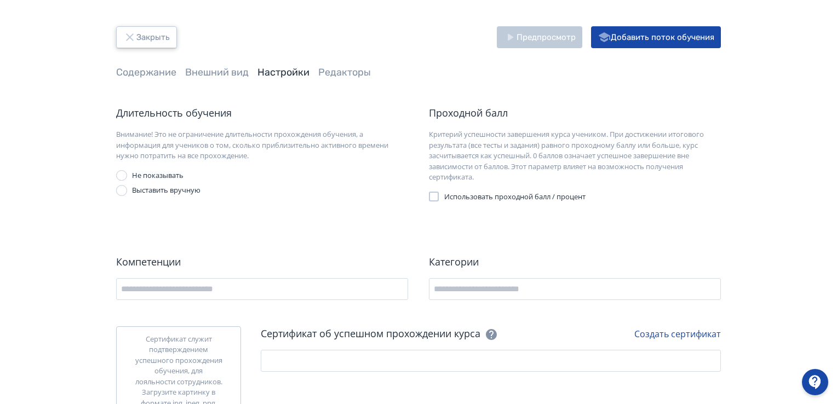
click at [164, 31] on button "Закрыть" at bounding box center [146, 37] width 61 height 22
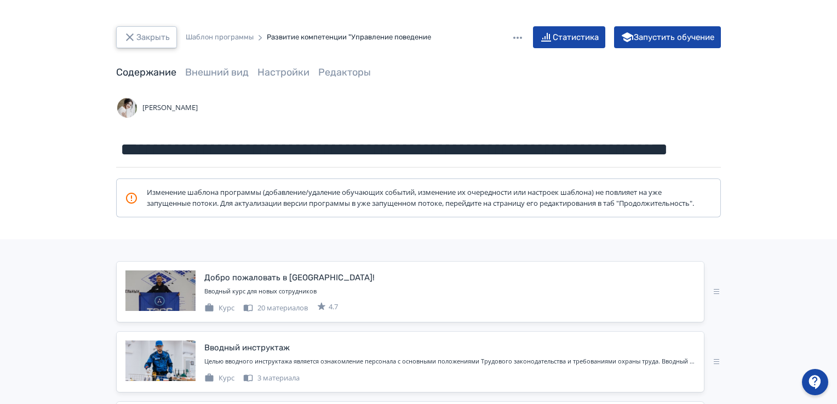
click at [165, 41] on button "Закрыть" at bounding box center [146, 37] width 61 height 22
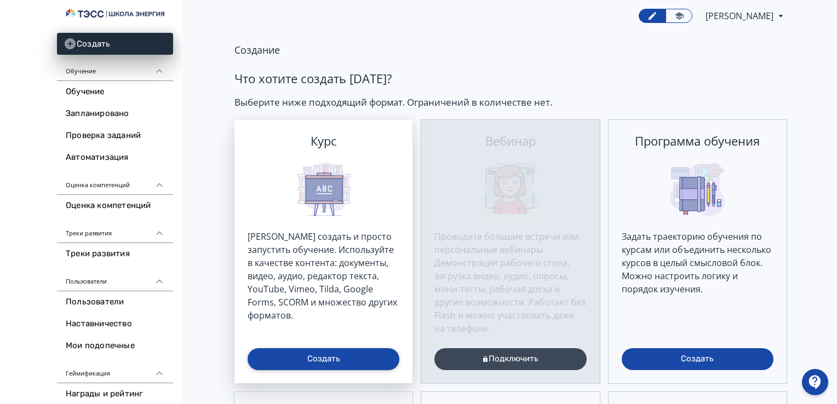
click at [368, 355] on button "Создать" at bounding box center [323, 359] width 152 height 22
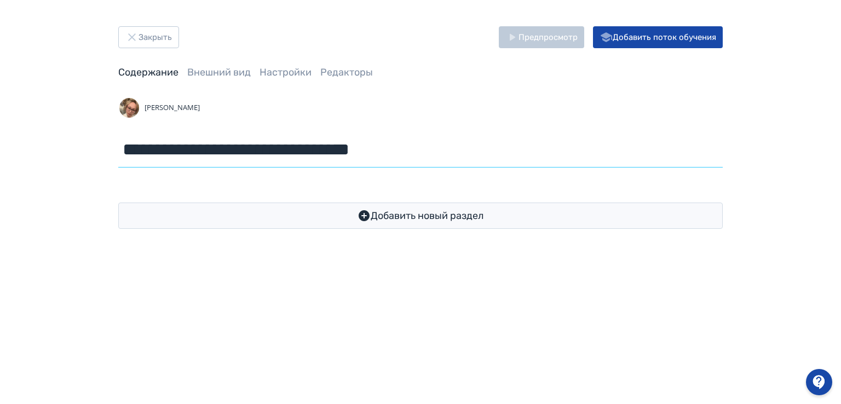
drag, startPoint x: 400, startPoint y: 153, endPoint x: 31, endPoint y: 154, distance: 369.0
click at [31, 154] on div "**********" at bounding box center [420, 127] width 841 height 255
type input "**********"
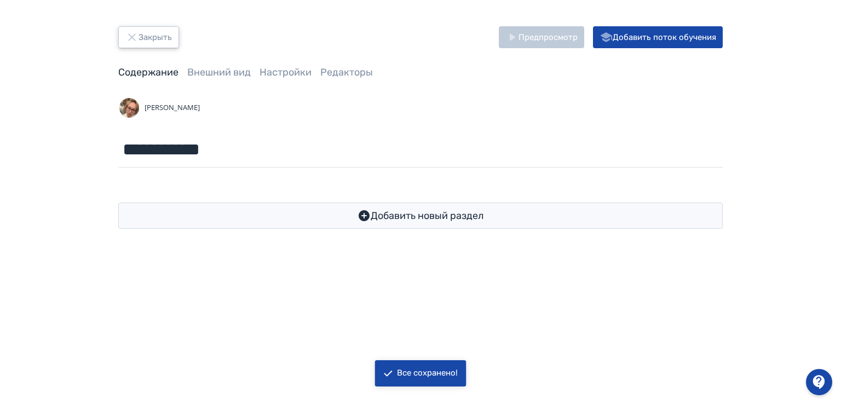
click at [153, 39] on button "Закрыть" at bounding box center [148, 37] width 61 height 22
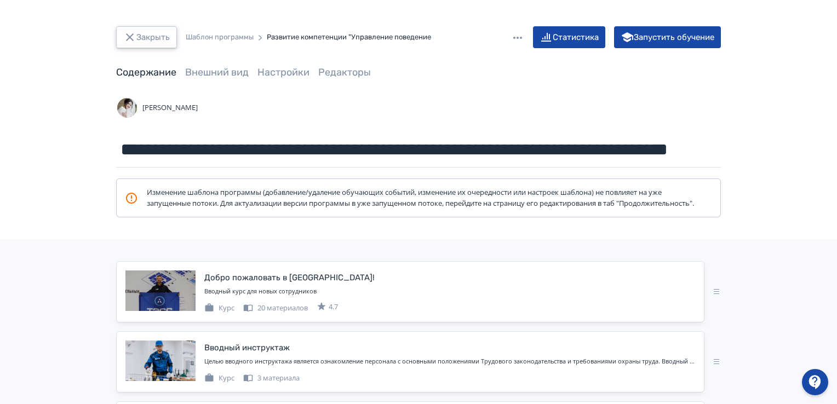
click at [145, 44] on button "Закрыть" at bounding box center [146, 37] width 61 height 22
click at [140, 33] on button "Закрыть" at bounding box center [146, 37] width 61 height 22
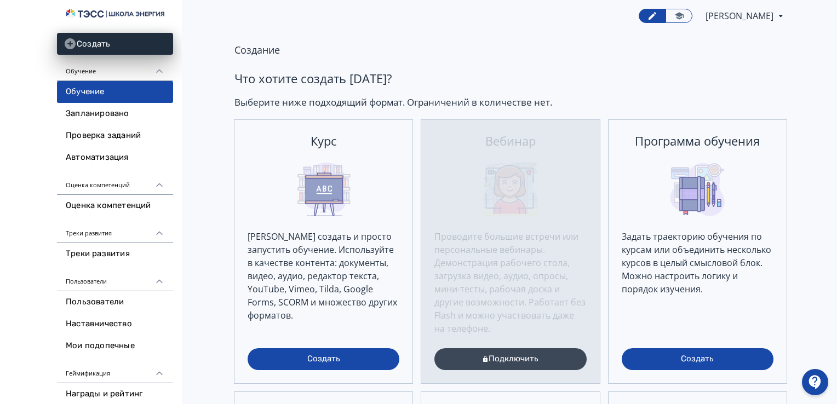
click at [96, 91] on link "Обучение" at bounding box center [115, 92] width 116 height 22
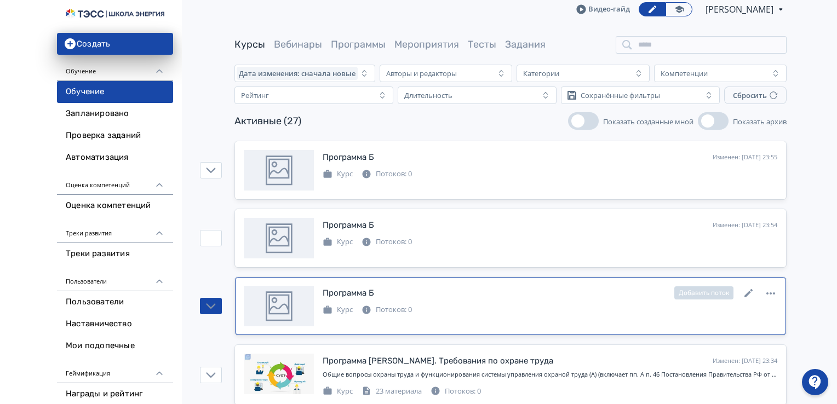
scroll to position [55, 0]
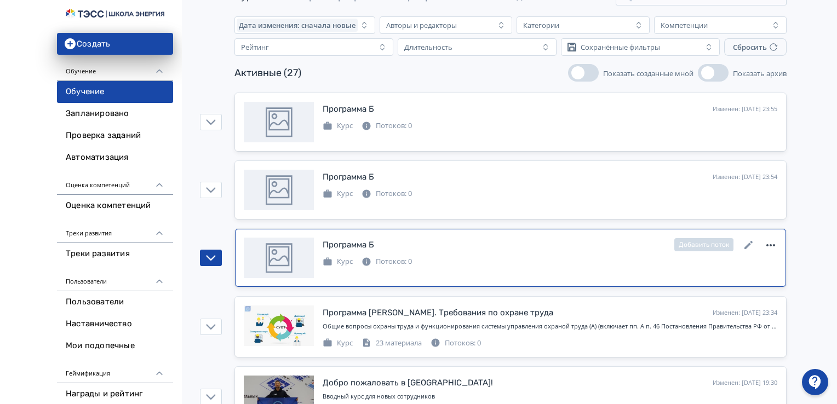
click at [771, 244] on icon at bounding box center [770, 245] width 9 height 2
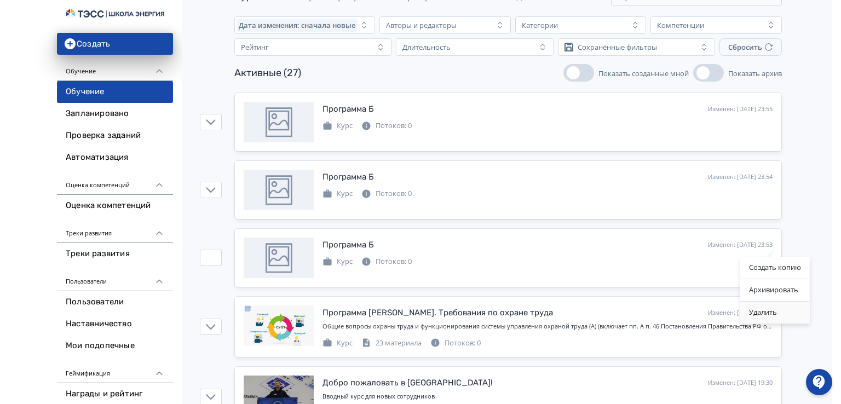
click at [777, 309] on div "Удалить" at bounding box center [775, 313] width 70 height 22
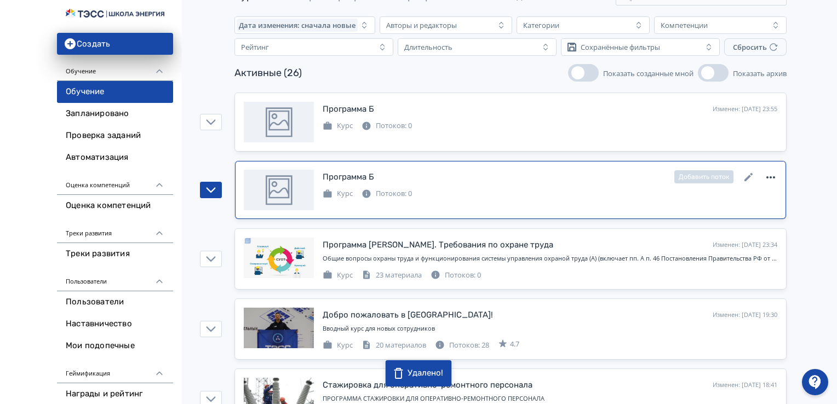
click at [770, 174] on icon at bounding box center [770, 177] width 13 height 13
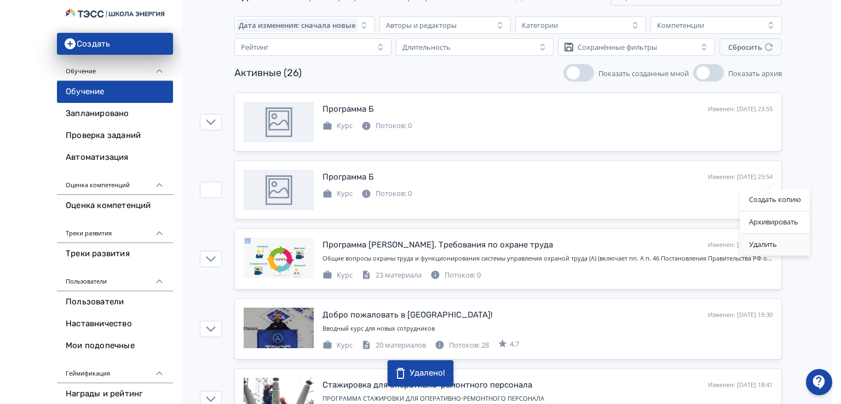
click at [765, 245] on div "Удалить" at bounding box center [775, 245] width 70 height 22
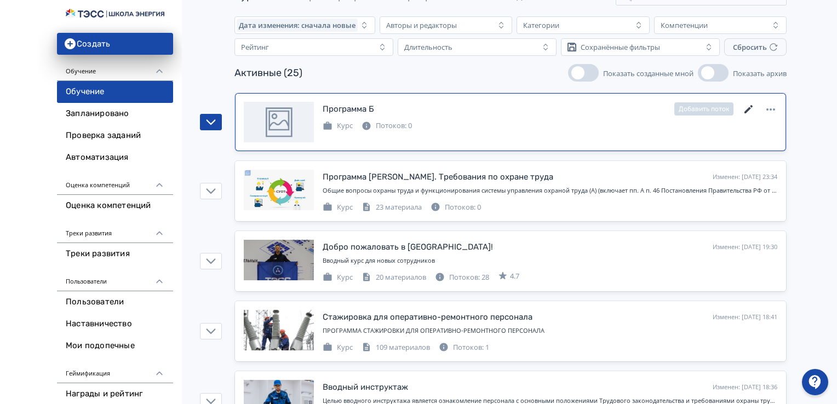
click at [750, 108] on icon at bounding box center [748, 109] width 8 height 8
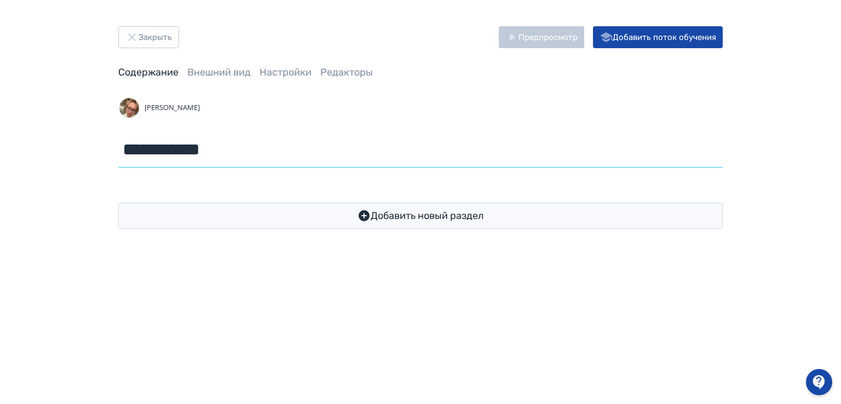
click at [235, 158] on input "**********" at bounding box center [420, 150] width 604 height 36
paste input "**********"
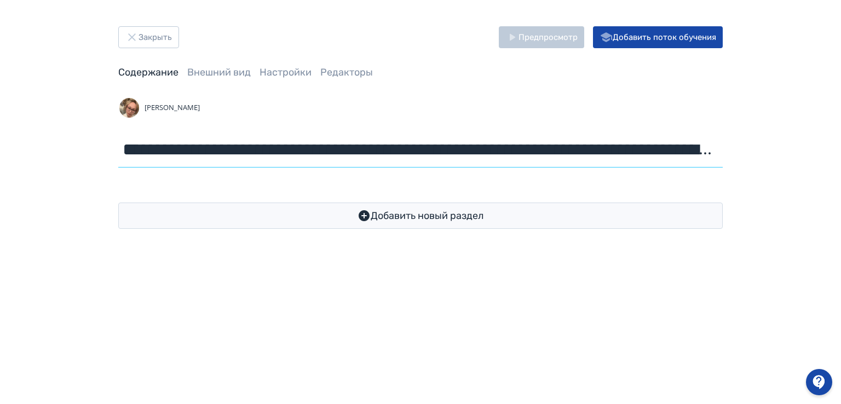
scroll to position [0, 1697]
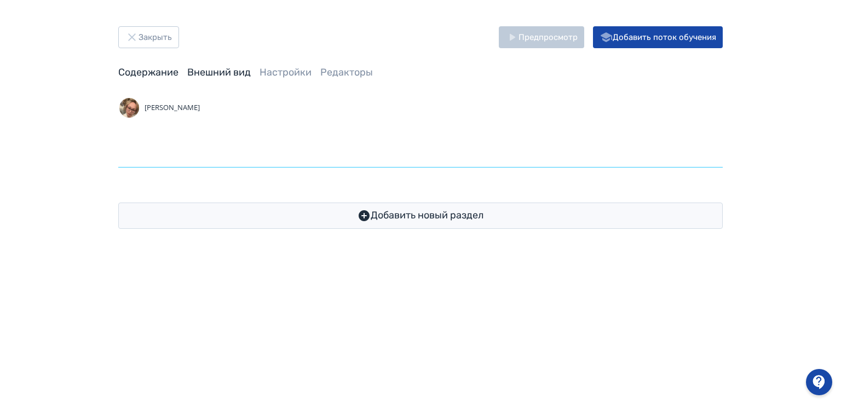
type input "**********"
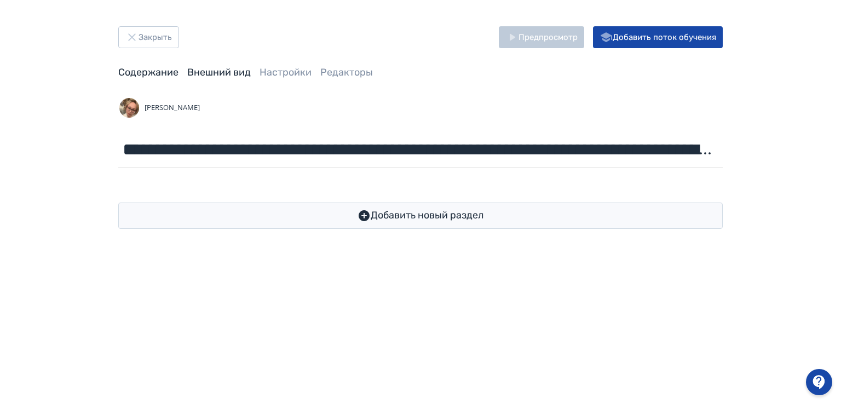
click at [217, 72] on link "Внешний вид" at bounding box center [219, 72] width 64 height 12
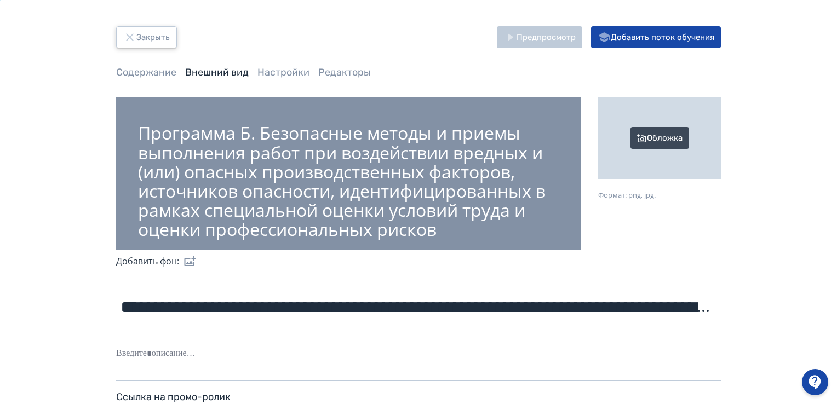
click at [142, 37] on button "Закрыть" at bounding box center [146, 37] width 61 height 22
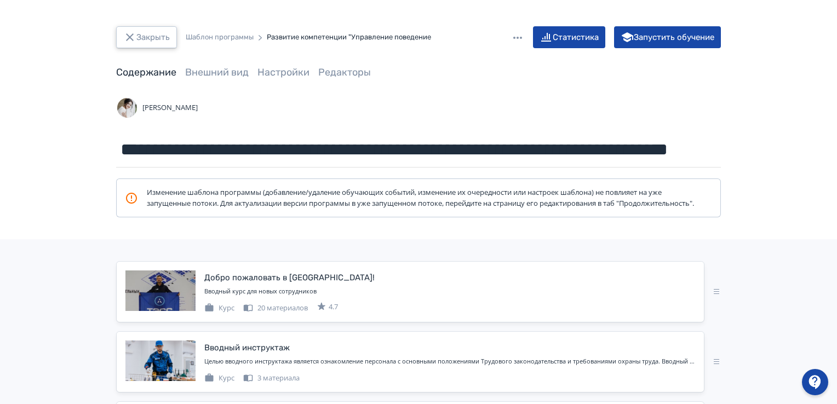
click at [146, 38] on button "Закрыть" at bounding box center [146, 37] width 61 height 22
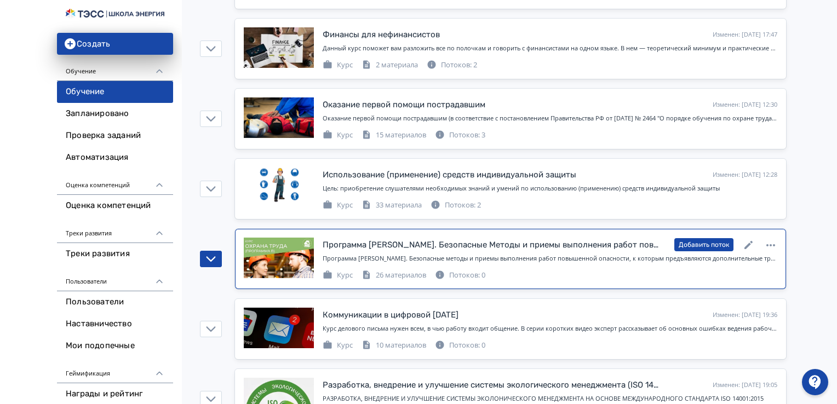
scroll to position [602, 0]
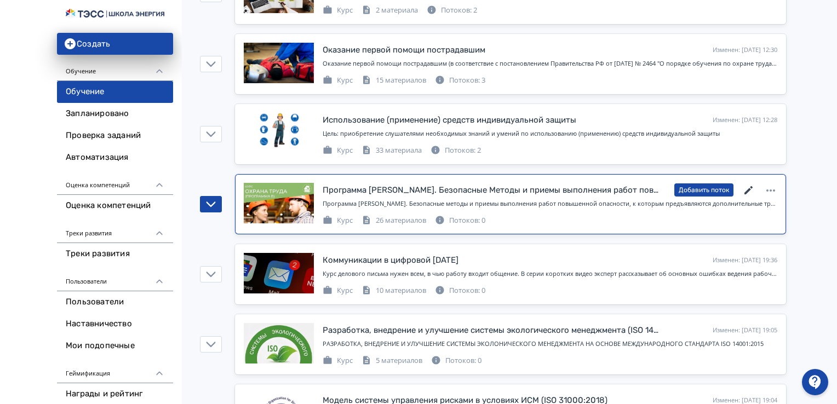
click at [748, 187] on icon at bounding box center [748, 190] width 8 height 8
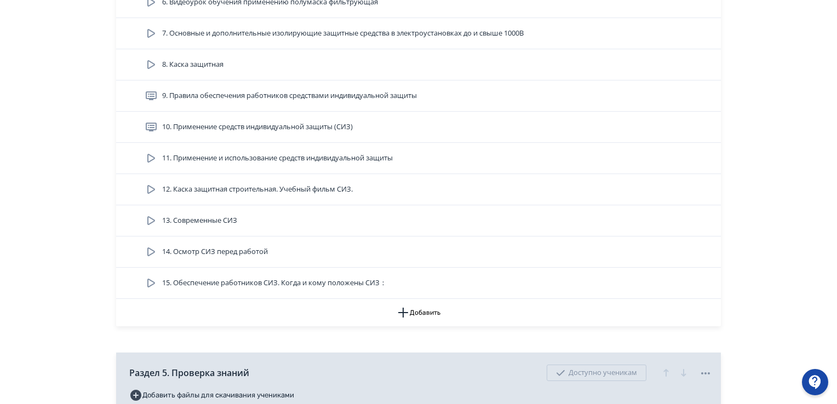
scroll to position [876, 0]
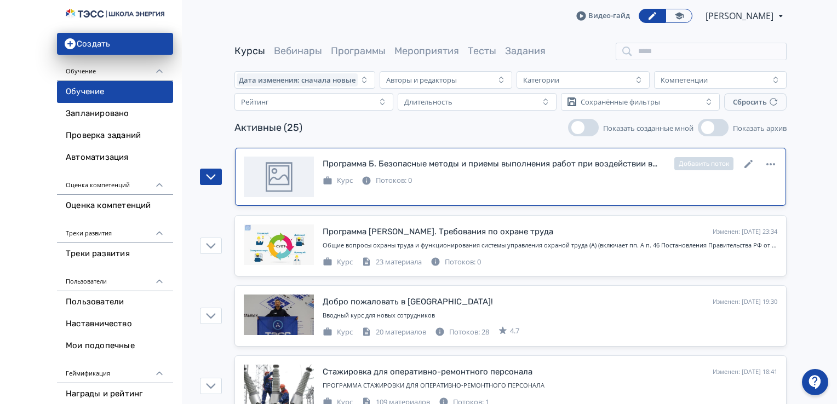
click at [280, 175] on div at bounding box center [279, 177] width 70 height 41
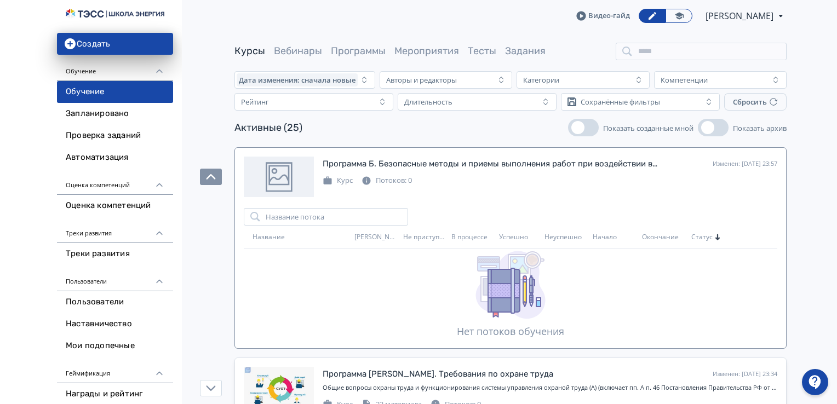
click at [215, 174] on icon "button" at bounding box center [211, 177] width 10 height 10
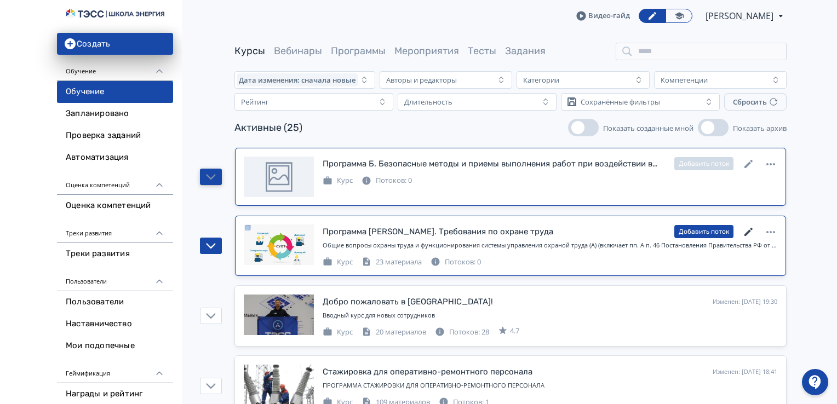
click at [749, 233] on icon at bounding box center [748, 232] width 13 height 13
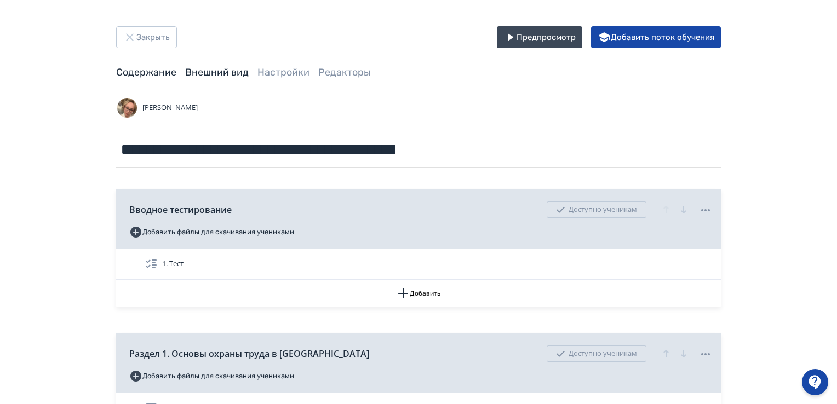
click at [212, 78] on link "Внешний вид" at bounding box center [217, 72] width 64 height 12
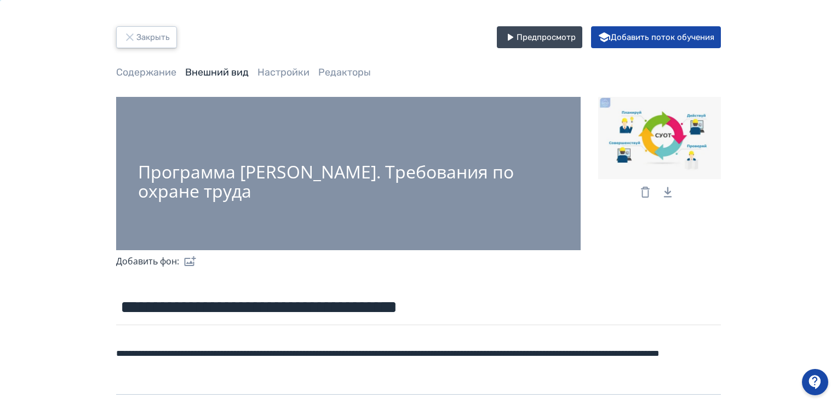
click at [151, 37] on button "Закрыть" at bounding box center [146, 37] width 61 height 22
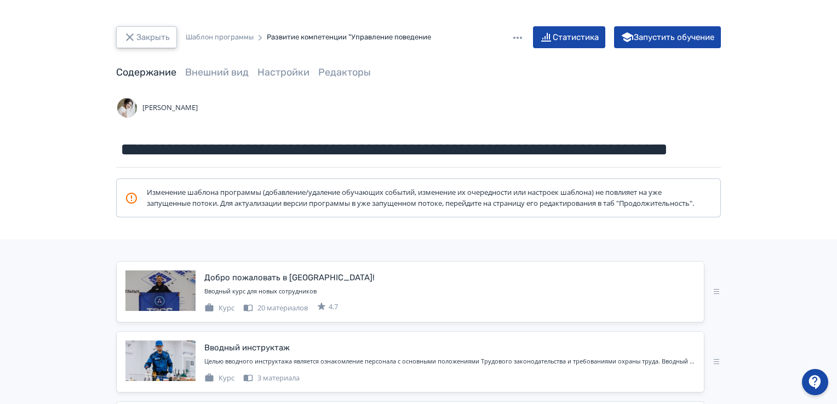
click at [160, 33] on button "Закрыть" at bounding box center [146, 37] width 61 height 22
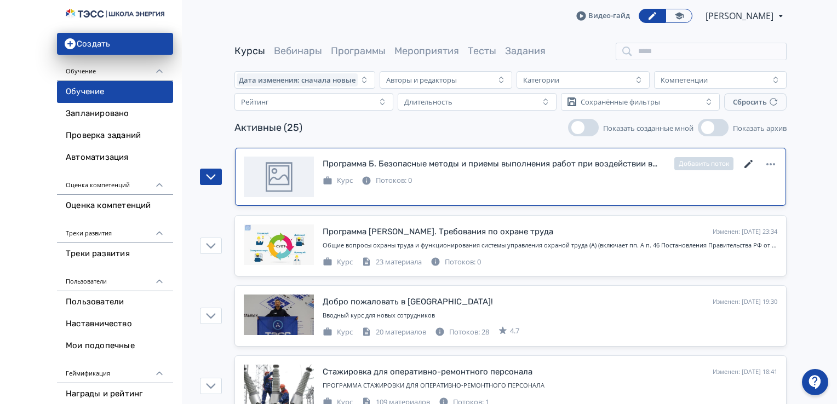
click at [749, 163] on icon at bounding box center [748, 164] width 8 height 8
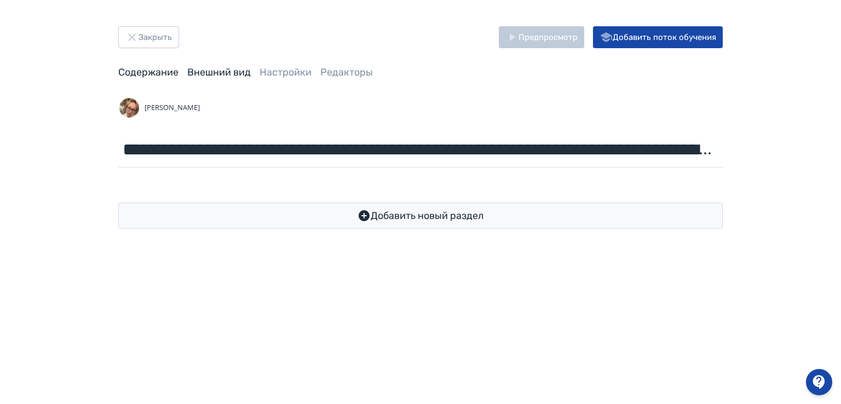
click at [223, 75] on link "Внешний вид" at bounding box center [219, 72] width 64 height 12
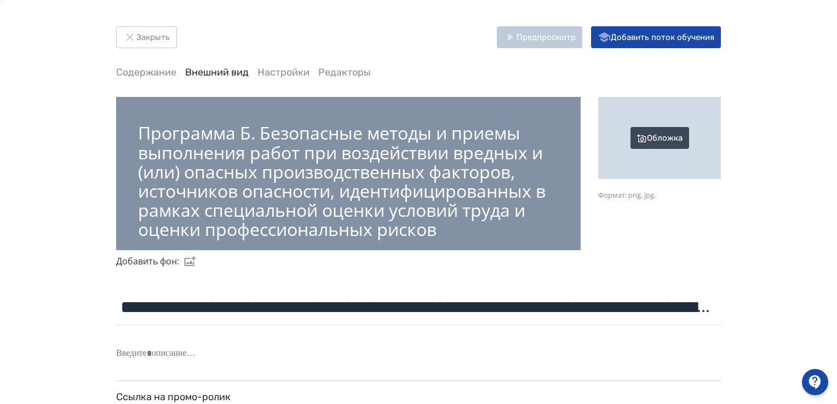
click at [649, 140] on div "Обложка" at bounding box center [659, 138] width 123 height 82
click at [0, 0] on input "Обложка Формат: png, jpg." at bounding box center [0, 0] width 0 height 0
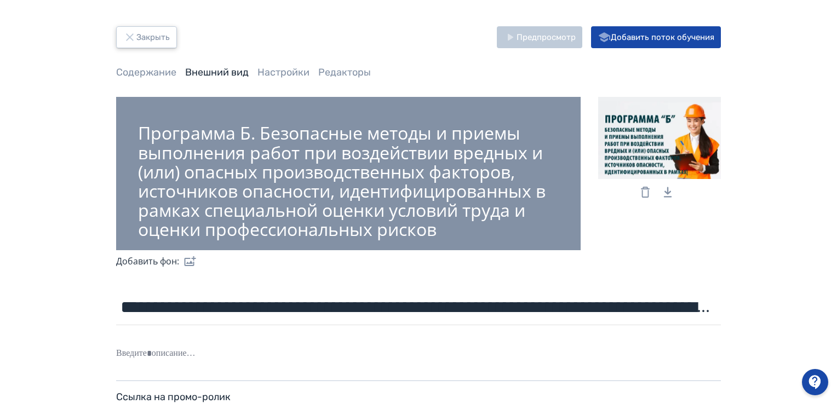
click at [145, 37] on button "Закрыть" at bounding box center [146, 37] width 61 height 22
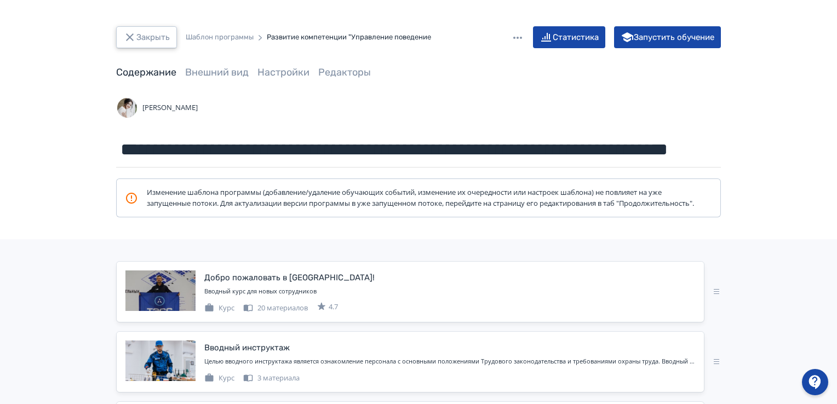
click at [154, 36] on button "Закрыть" at bounding box center [146, 37] width 61 height 22
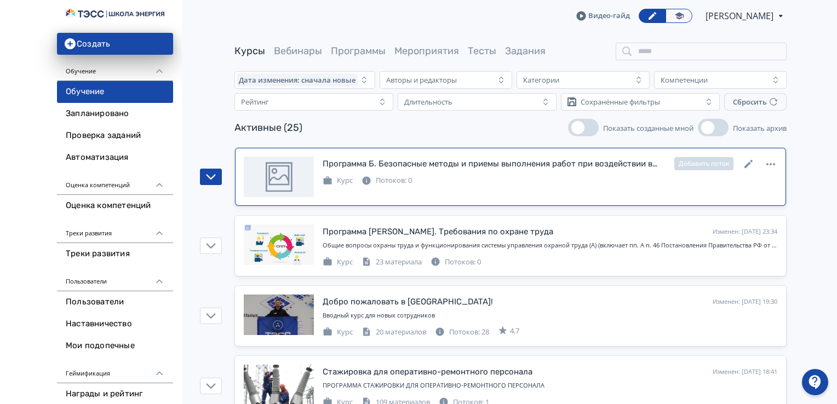
click at [284, 181] on div at bounding box center [279, 177] width 70 height 41
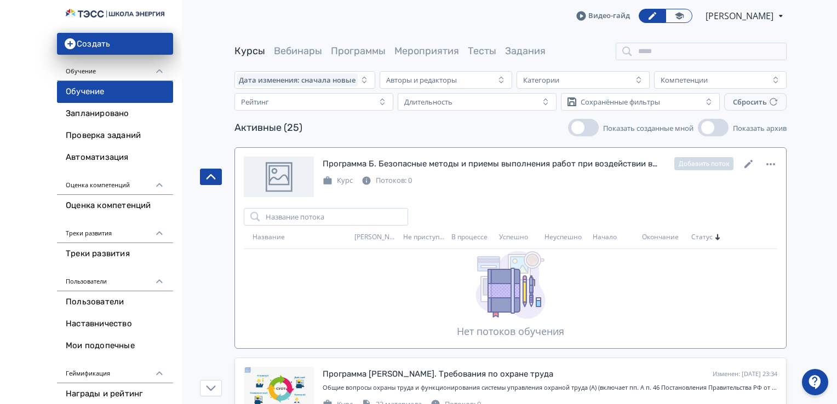
click at [317, 186] on div "Программа Б. Безопасные методы и приемы выполнения работ при воздействии вредны…" at bounding box center [510, 177] width 533 height 41
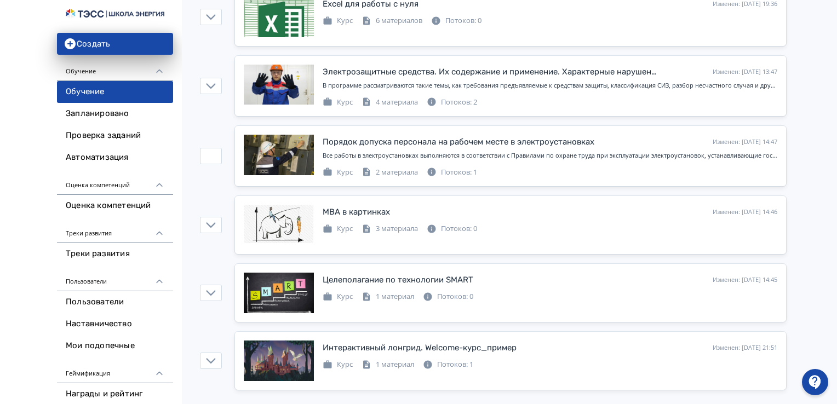
scroll to position [1485, 0]
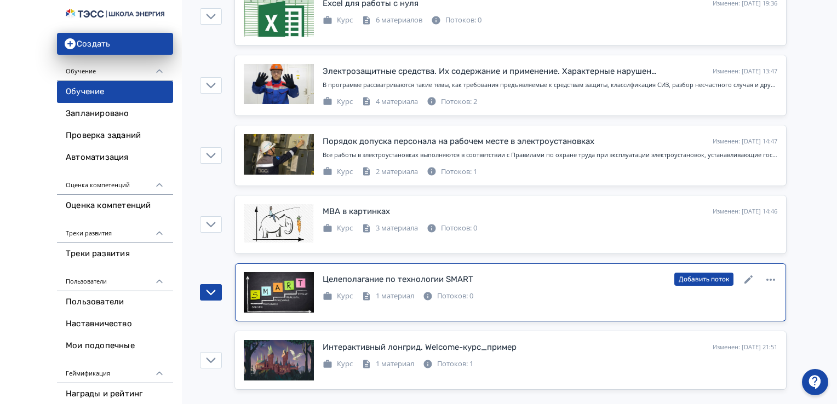
click at [347, 273] on div "Целеполагание по технологии SMART" at bounding box center [397, 279] width 151 height 13
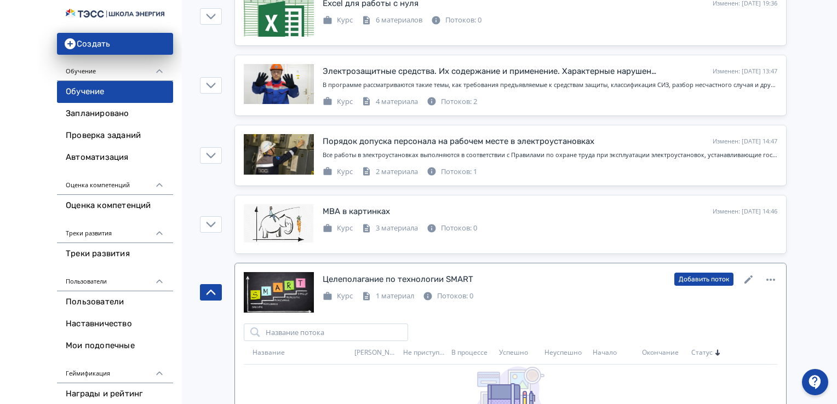
click at [391, 291] on div "1 материал" at bounding box center [387, 296] width 53 height 11
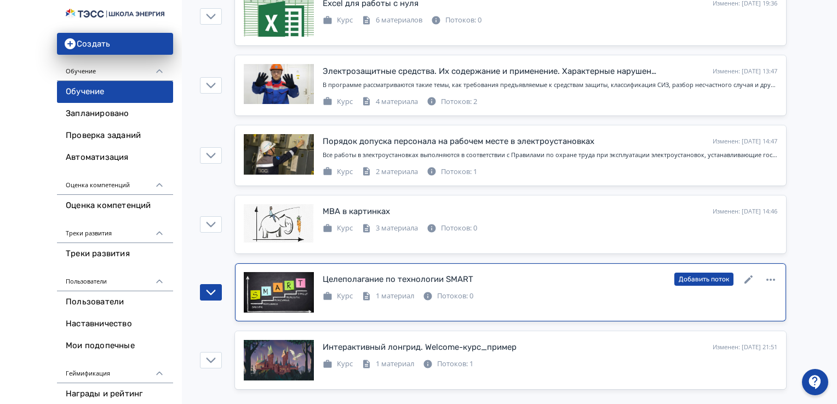
click at [391, 291] on div "1 материал" at bounding box center [387, 296] width 53 height 11
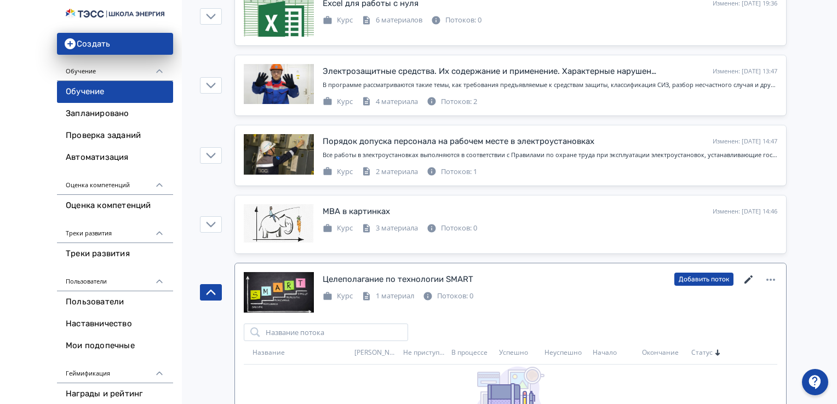
click at [747, 273] on icon at bounding box center [748, 279] width 13 height 13
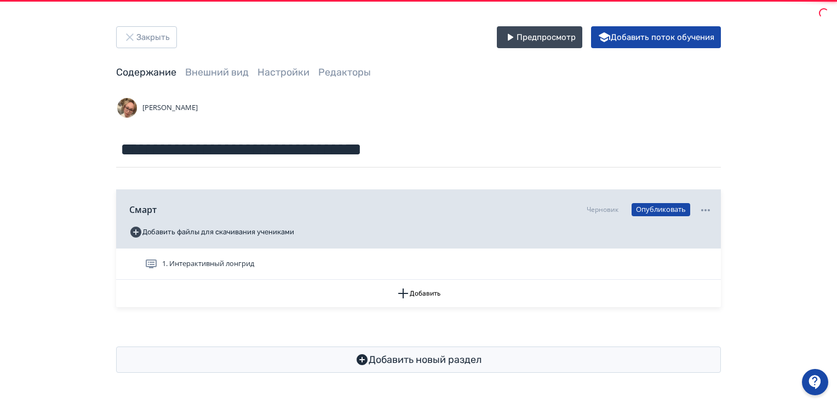
scroll to position [0, 0]
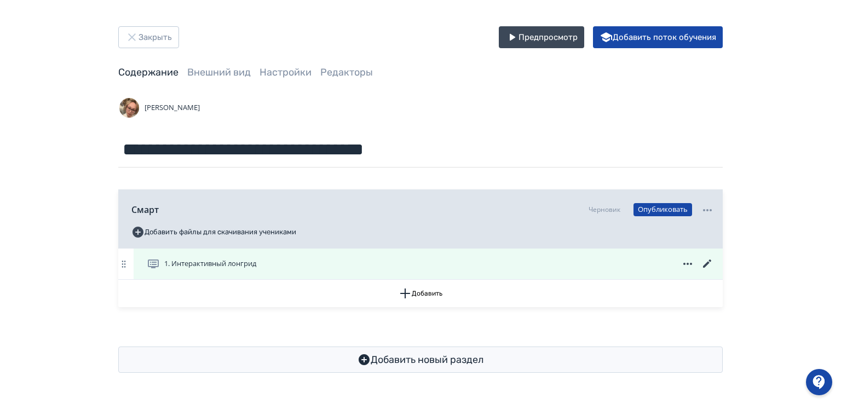
click at [228, 262] on span "1. Интерактивный лонгрид" at bounding box center [210, 263] width 92 height 11
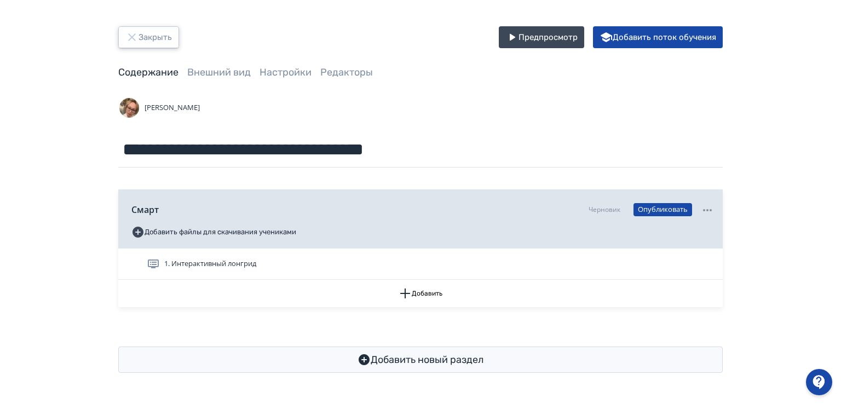
click at [155, 36] on button "Закрыть" at bounding box center [148, 37] width 61 height 22
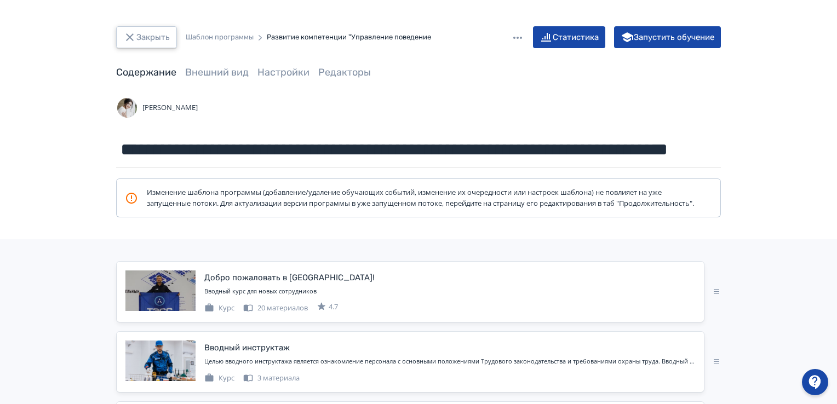
click at [155, 34] on button "Закрыть" at bounding box center [146, 37] width 61 height 22
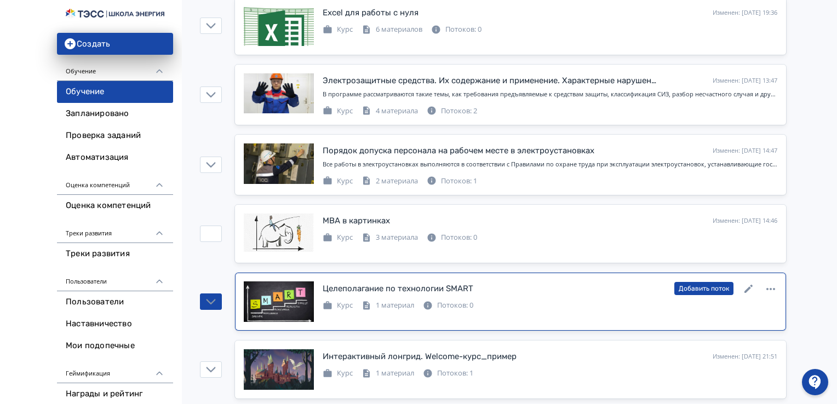
scroll to position [1485, 0]
